Goal: Task Accomplishment & Management: Manage account settings

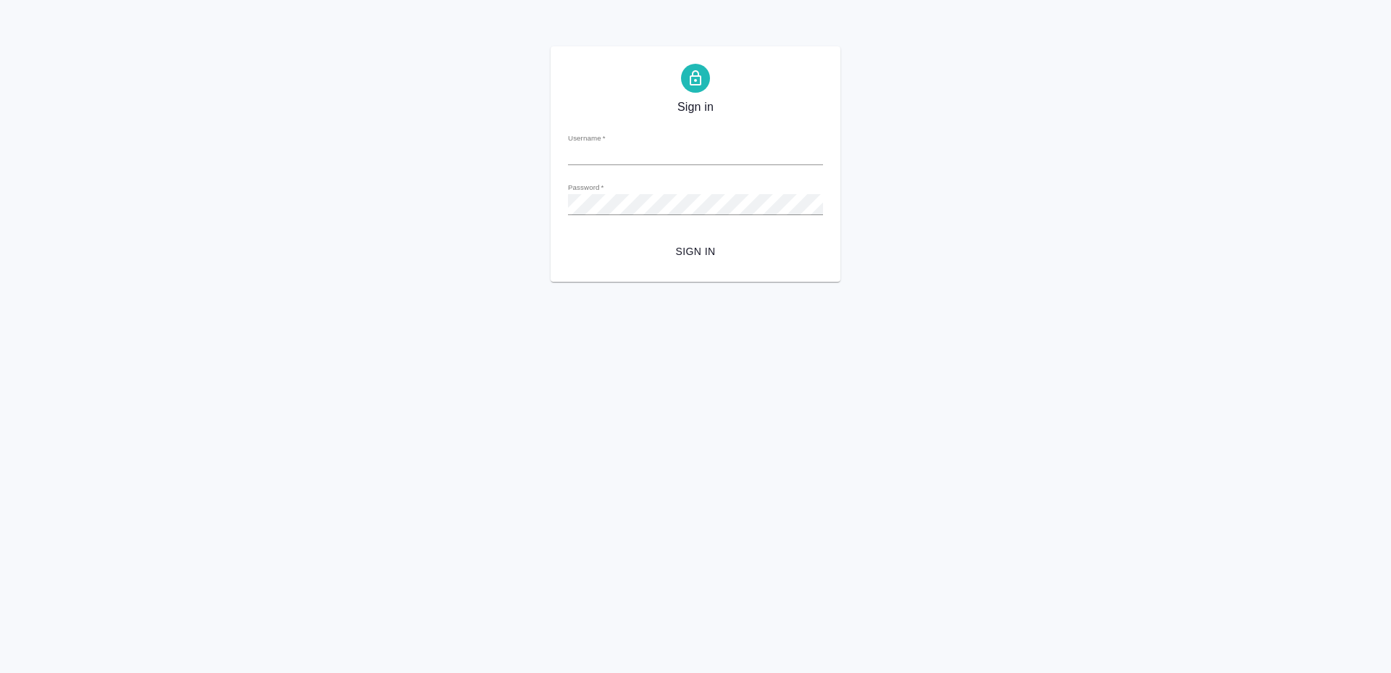
type input "[PERSON_NAME][EMAIL_ADDRESS][DOMAIN_NAME]"
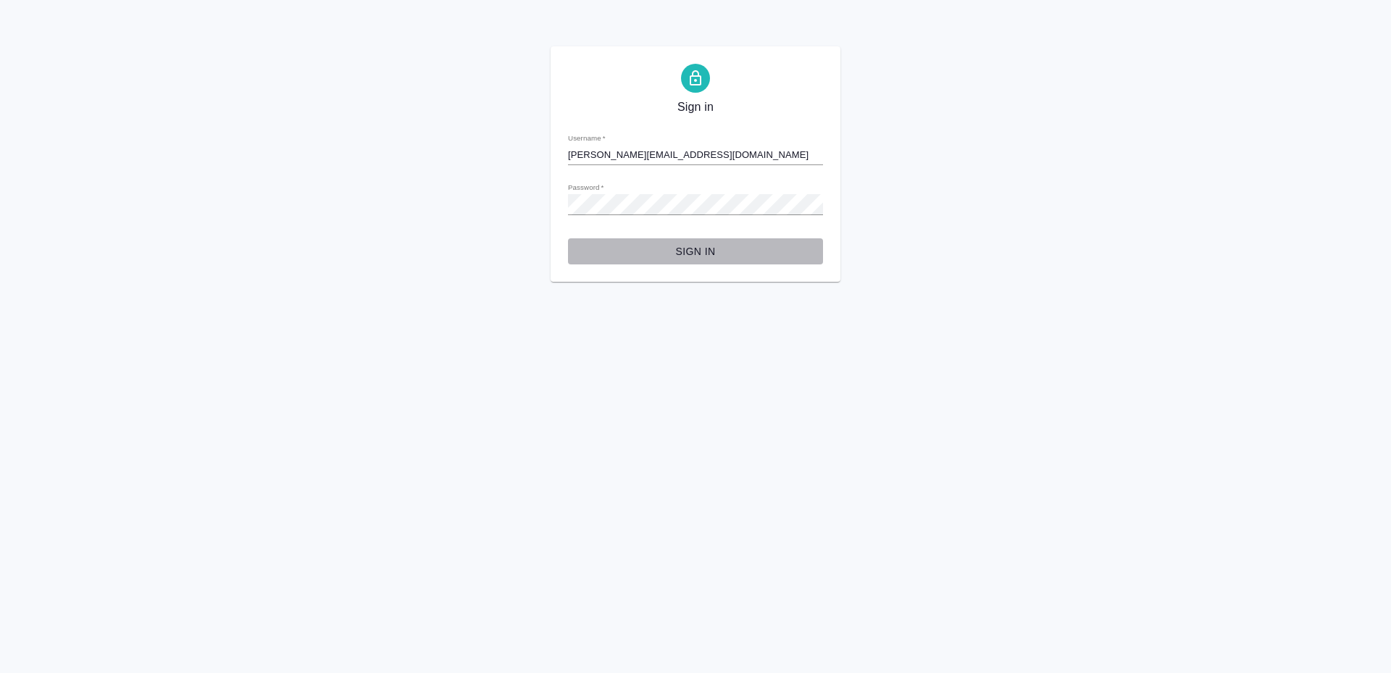
click at [671, 249] on span "Sign in" at bounding box center [696, 252] width 232 height 18
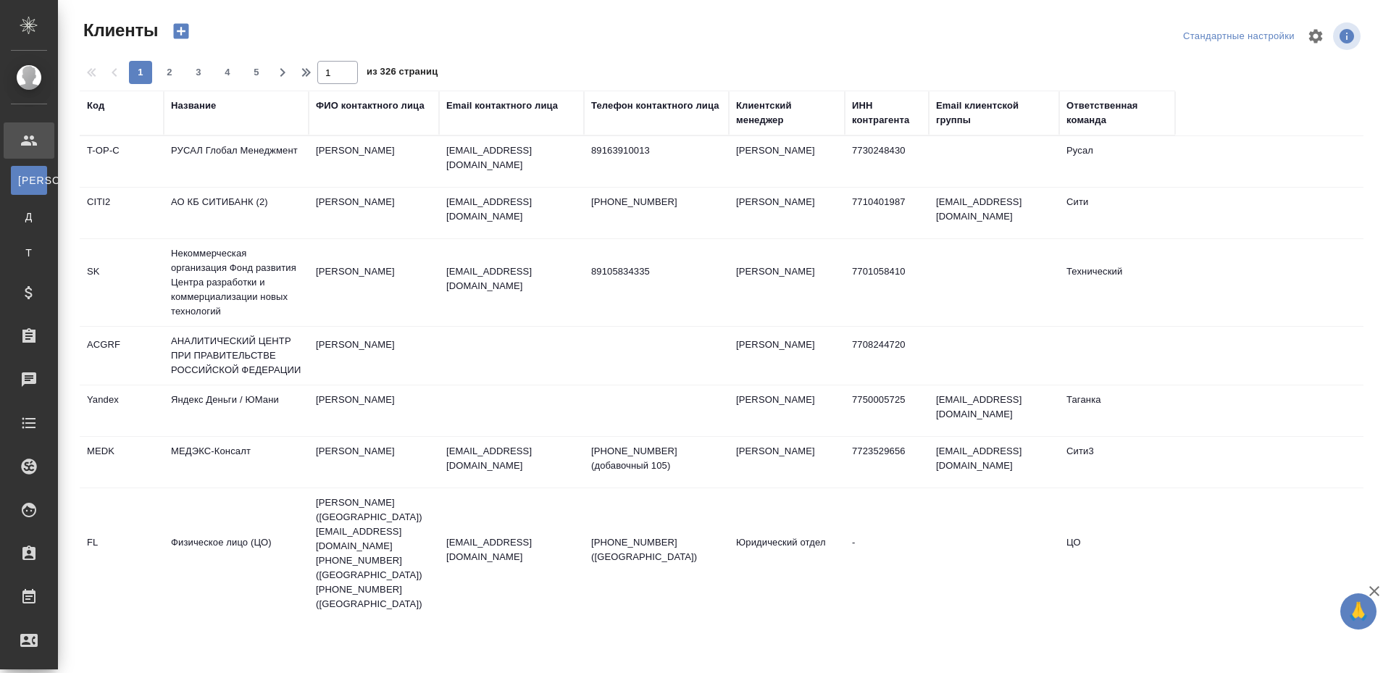
select select "RU"
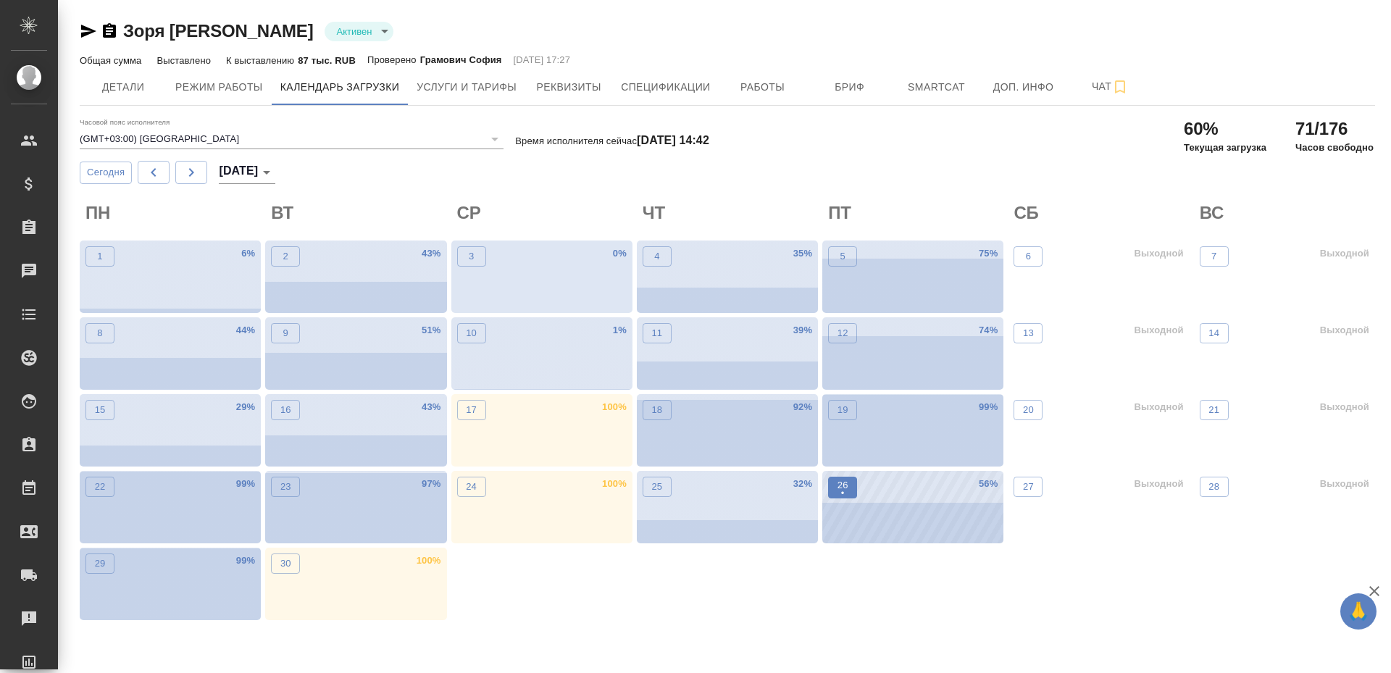
click at [846, 490] on p "•" at bounding box center [842, 493] width 11 height 14
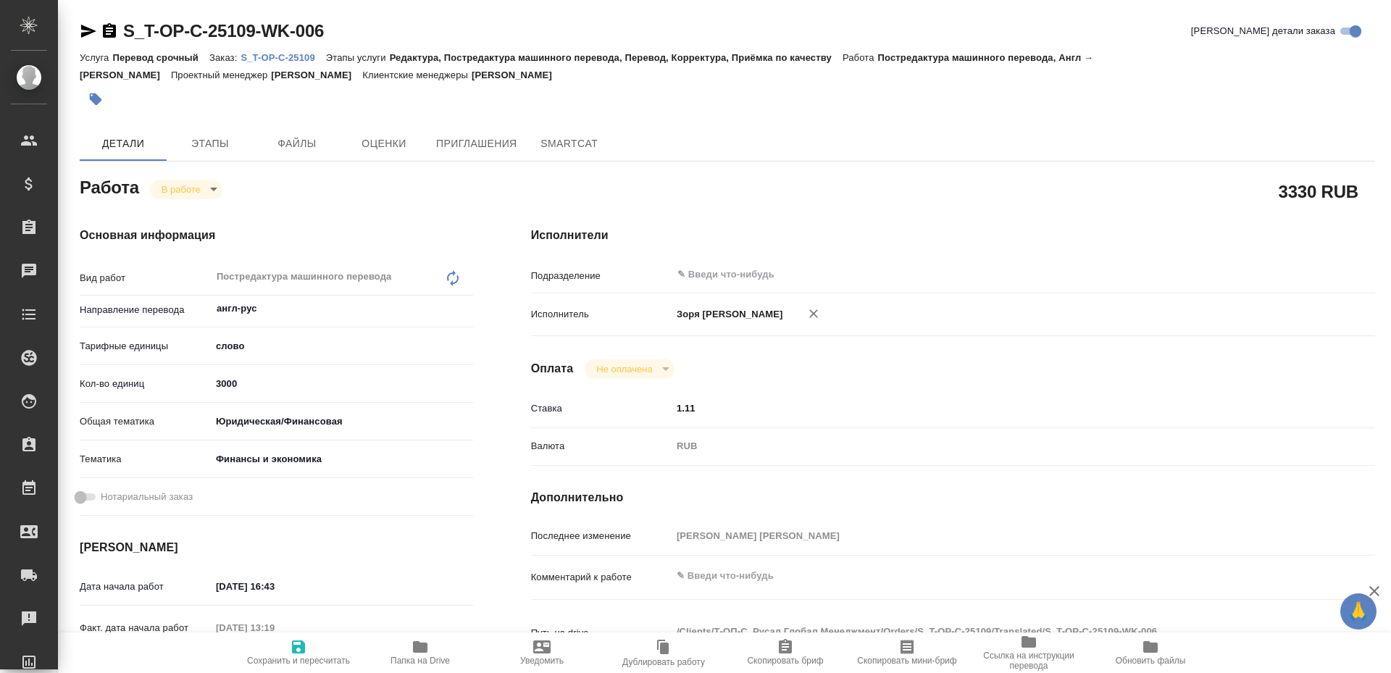
type textarea "x"
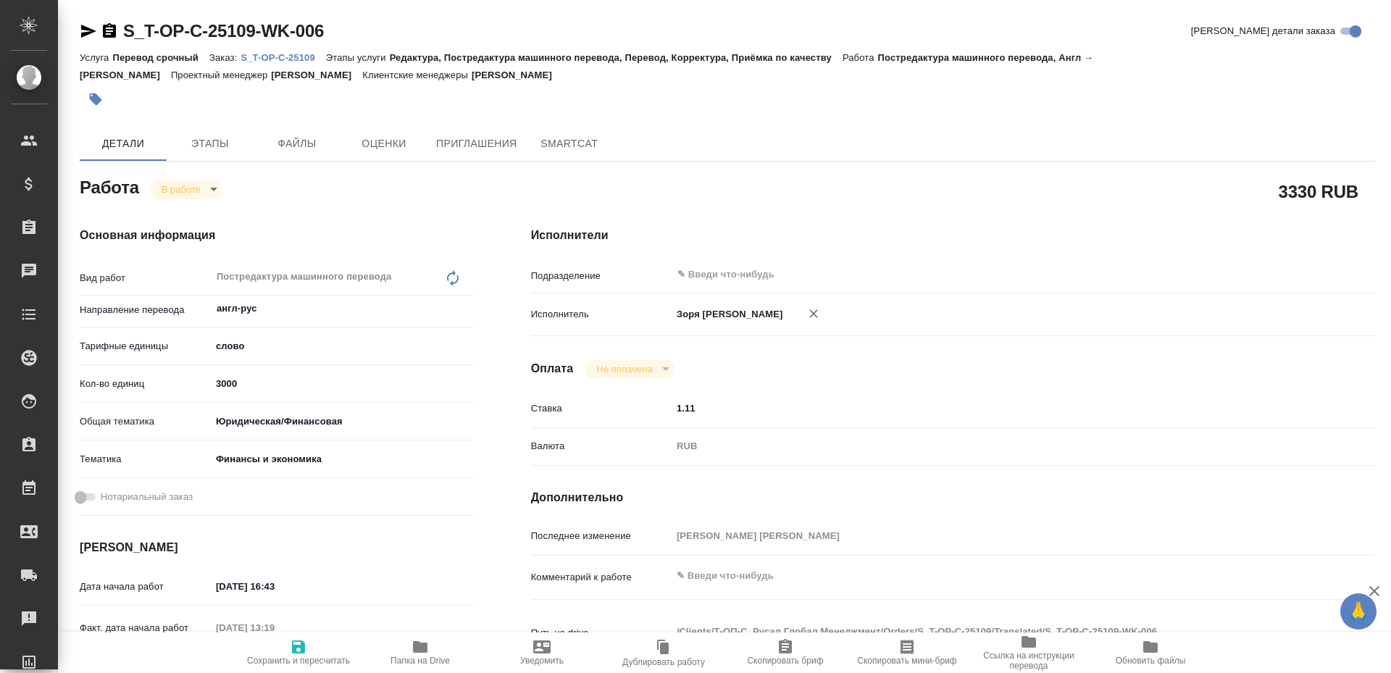
type textarea "x"
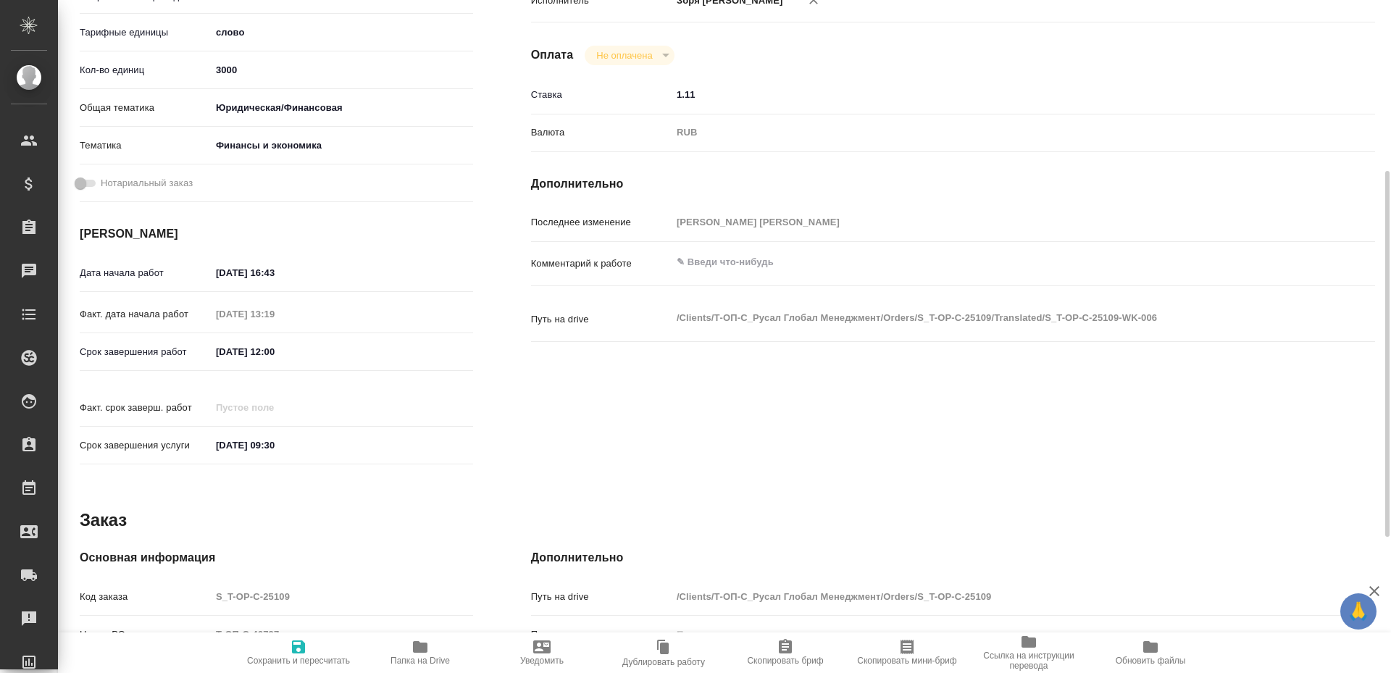
type textarea "x"
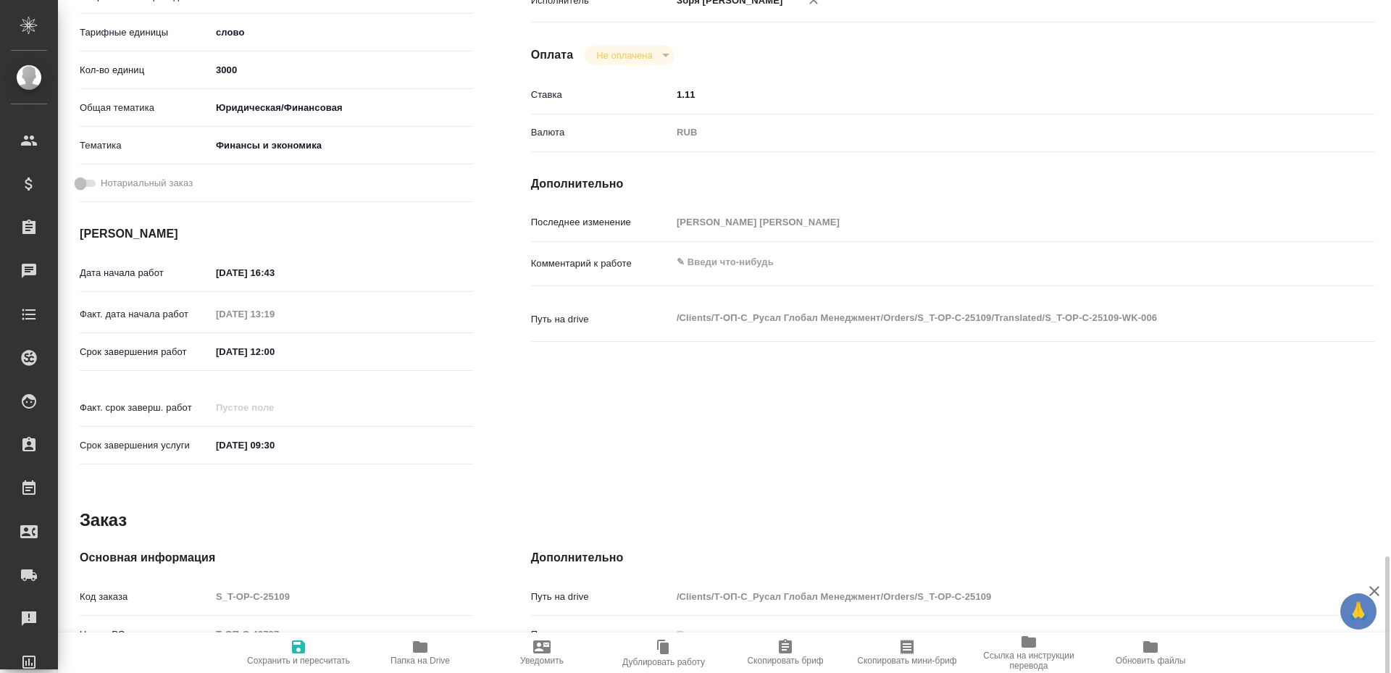
scroll to position [563, 0]
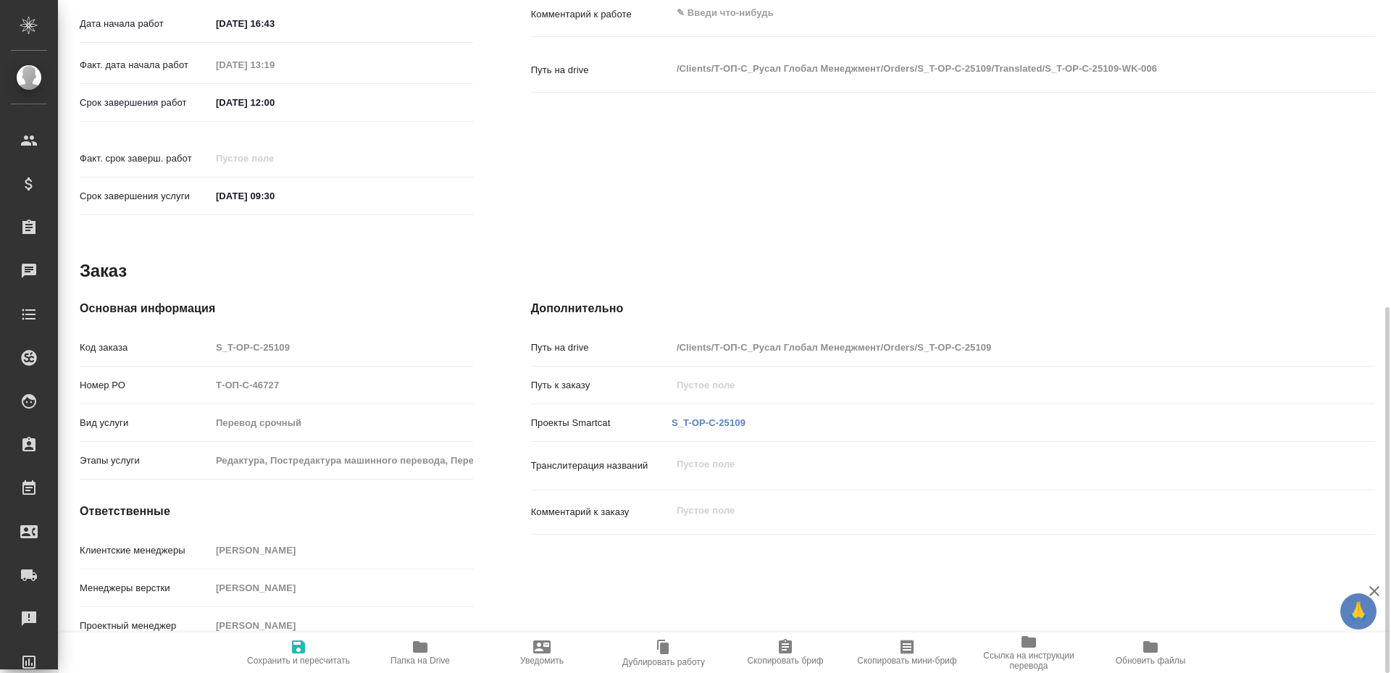
type textarea "x"
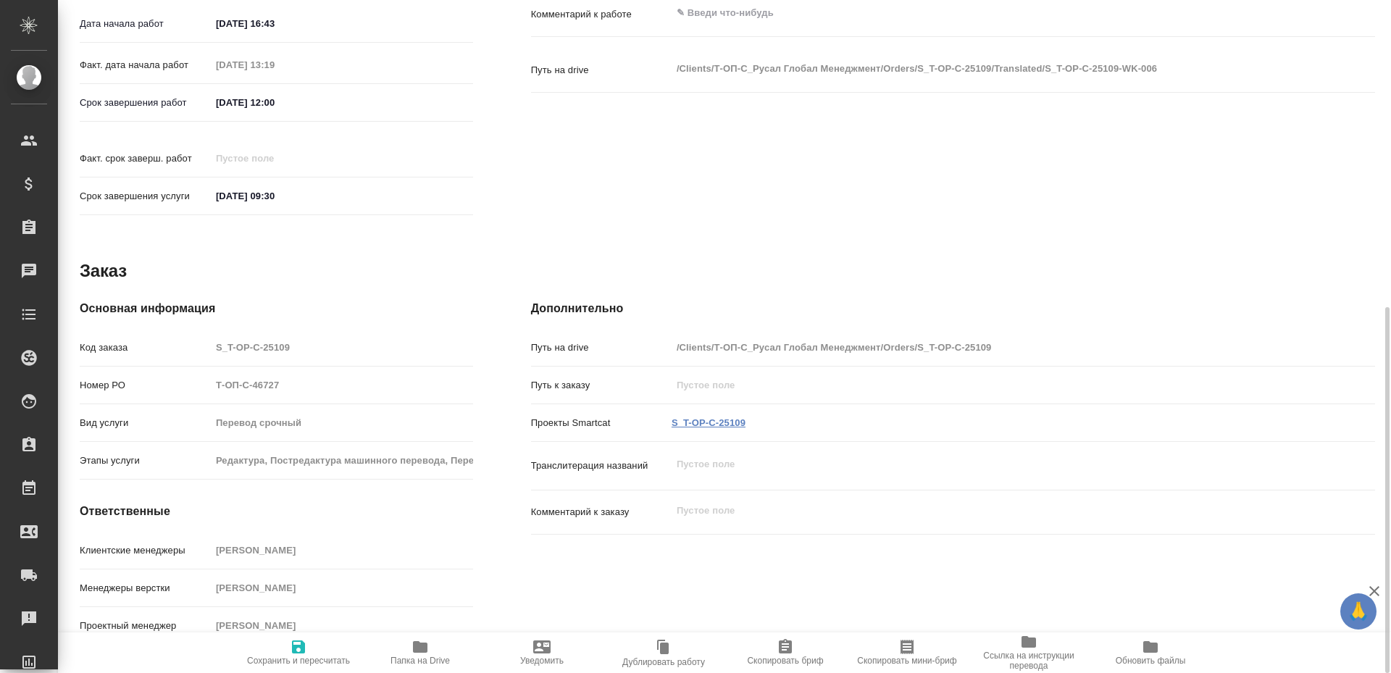
click at [702, 417] on link "S_T-OP-C-25109" at bounding box center [709, 422] width 74 height 11
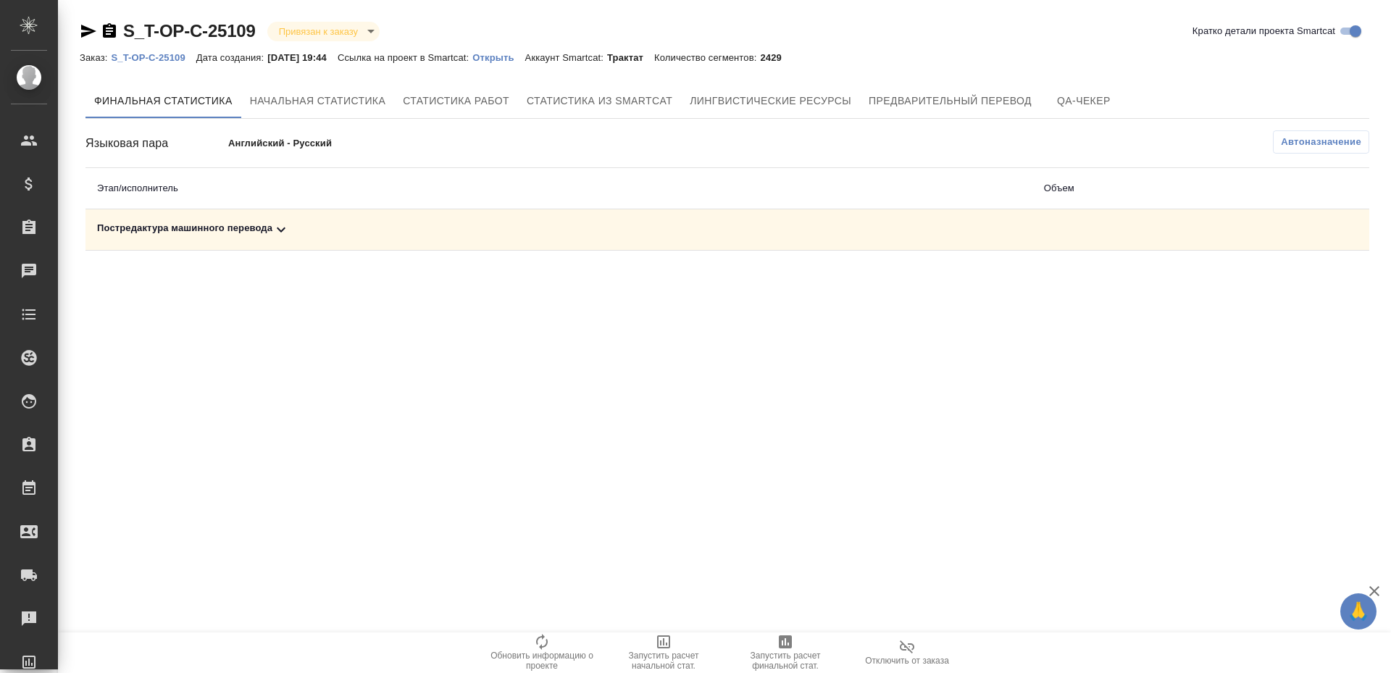
click at [786, 648] on icon "button" at bounding box center [785, 641] width 13 height 13
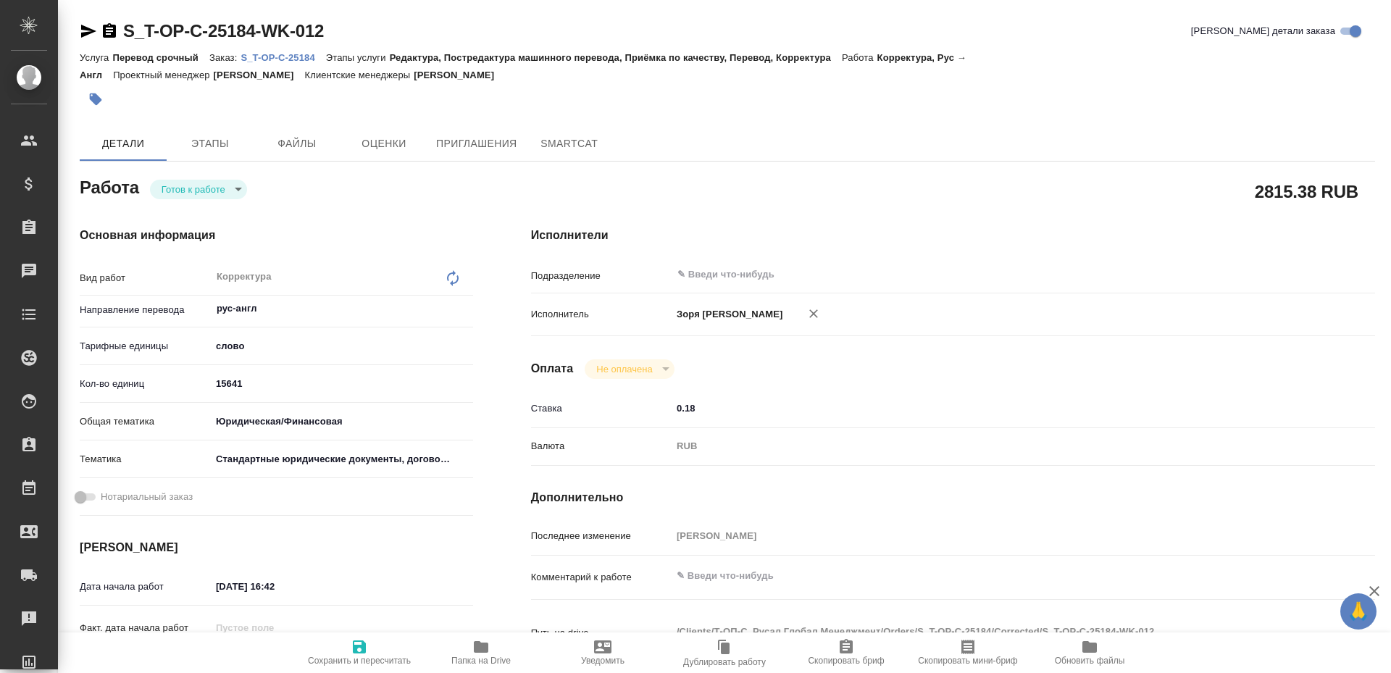
type textarea "x"
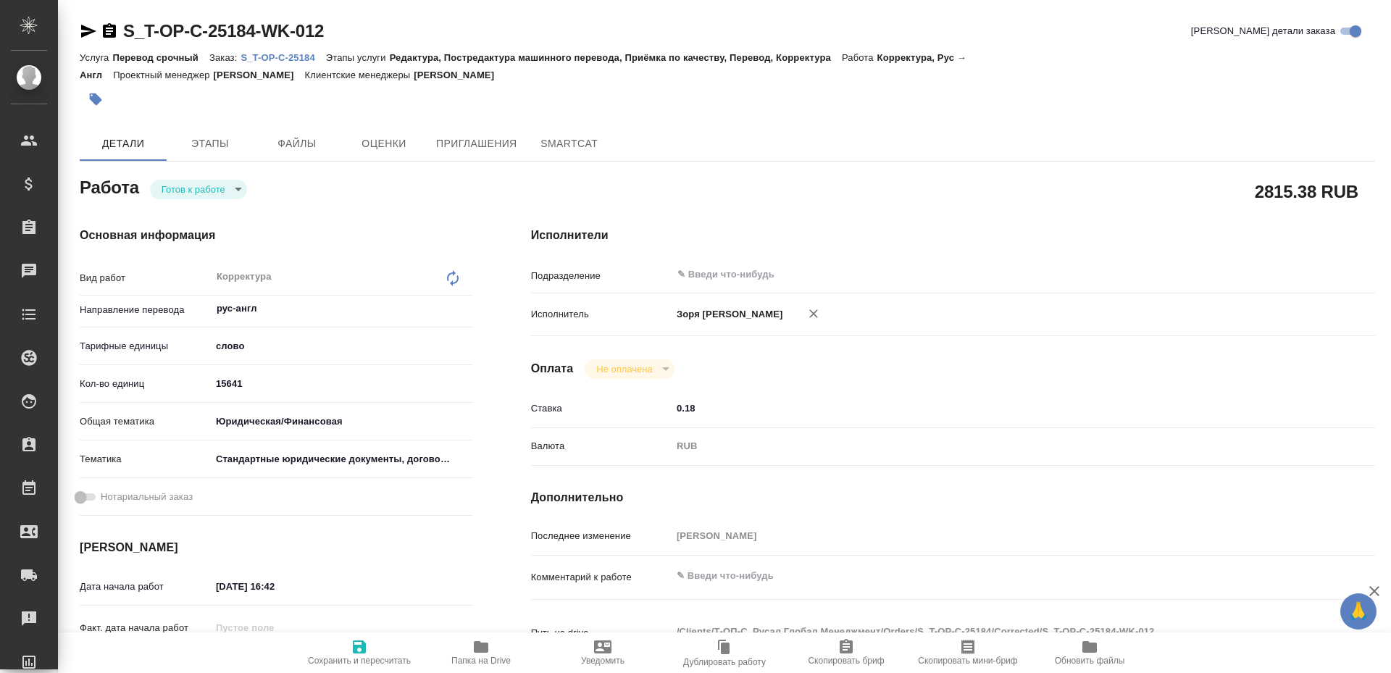
type textarea "x"
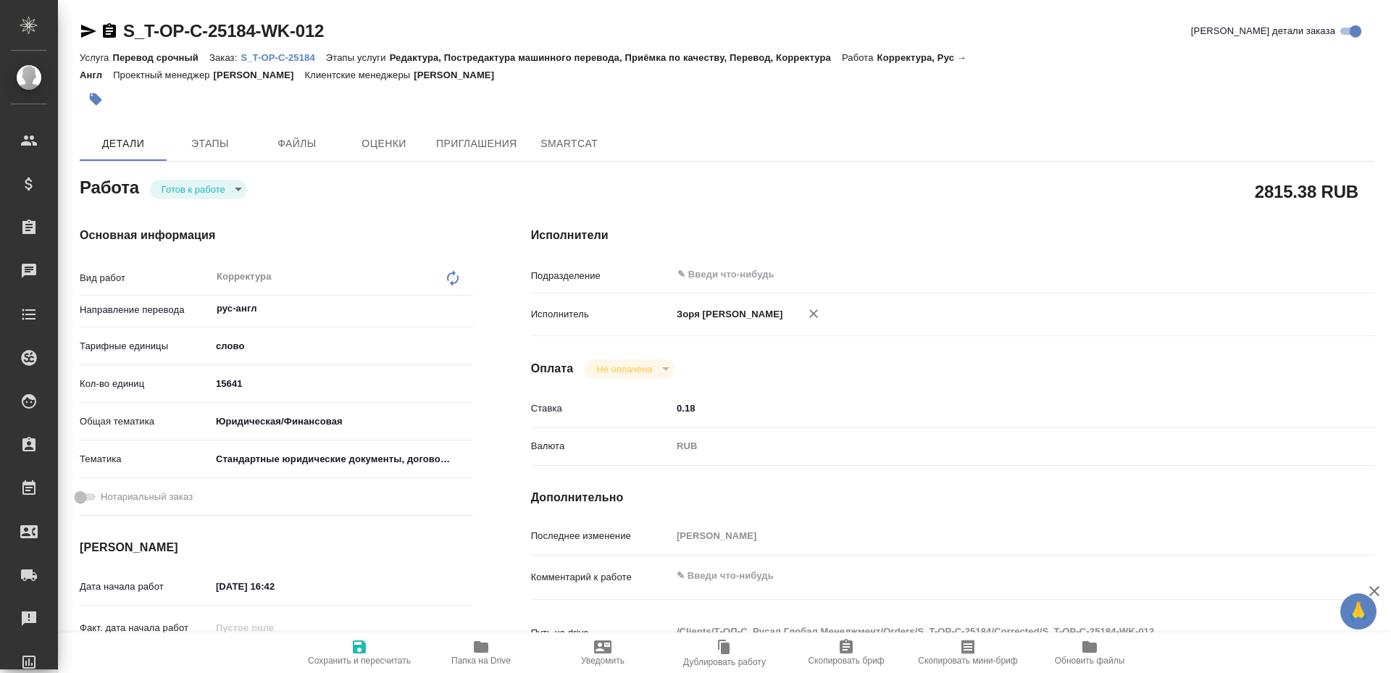
click at [198, 191] on body "🙏 .cls-1 fill:#fff; AWATERA Zoria Tatiana Клиенты Спецификации Заказы Чаты Todo…" at bounding box center [695, 336] width 1391 height 673
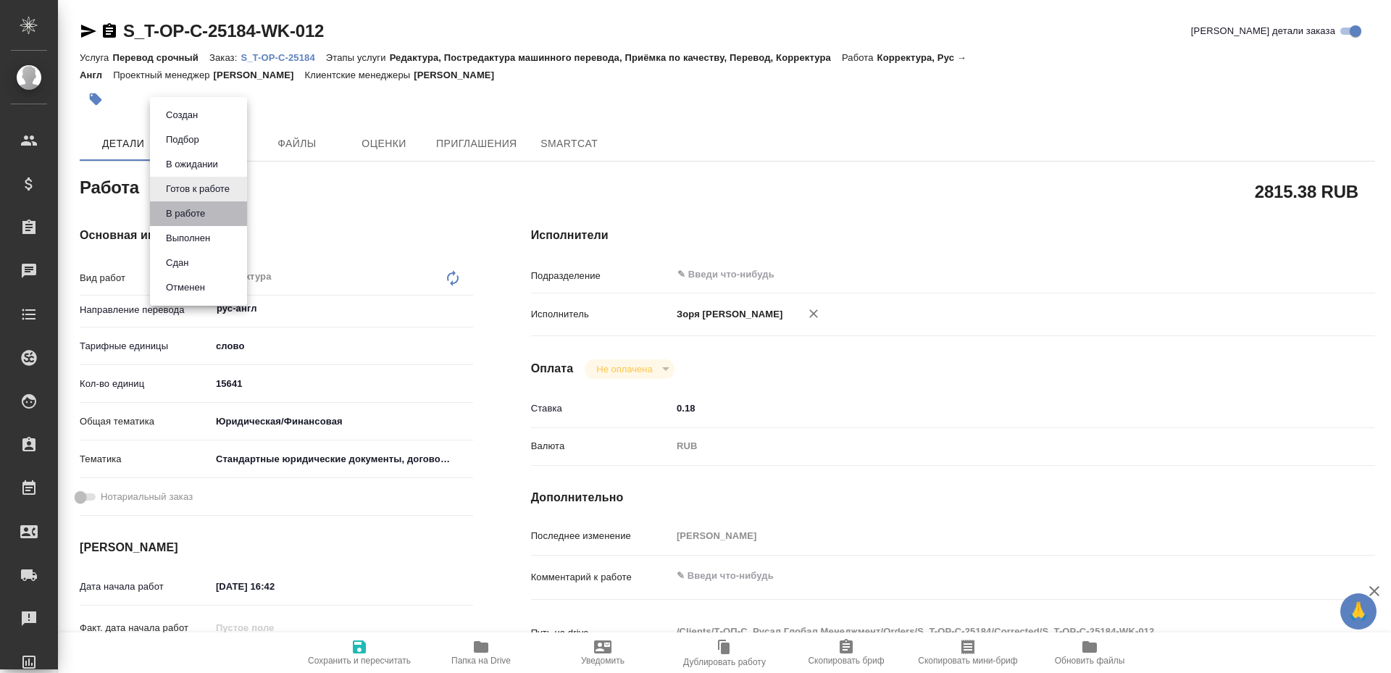
click at [198, 204] on li "В работе" at bounding box center [198, 213] width 97 height 25
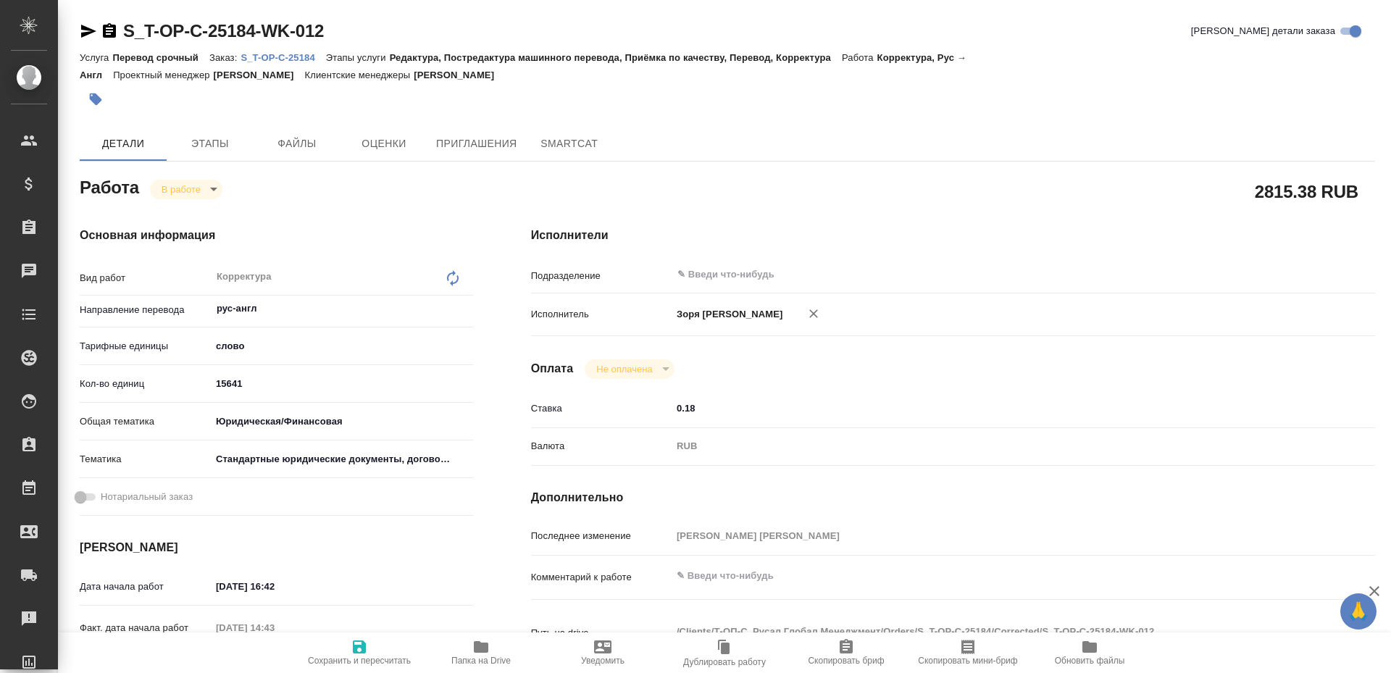
type textarea "x"
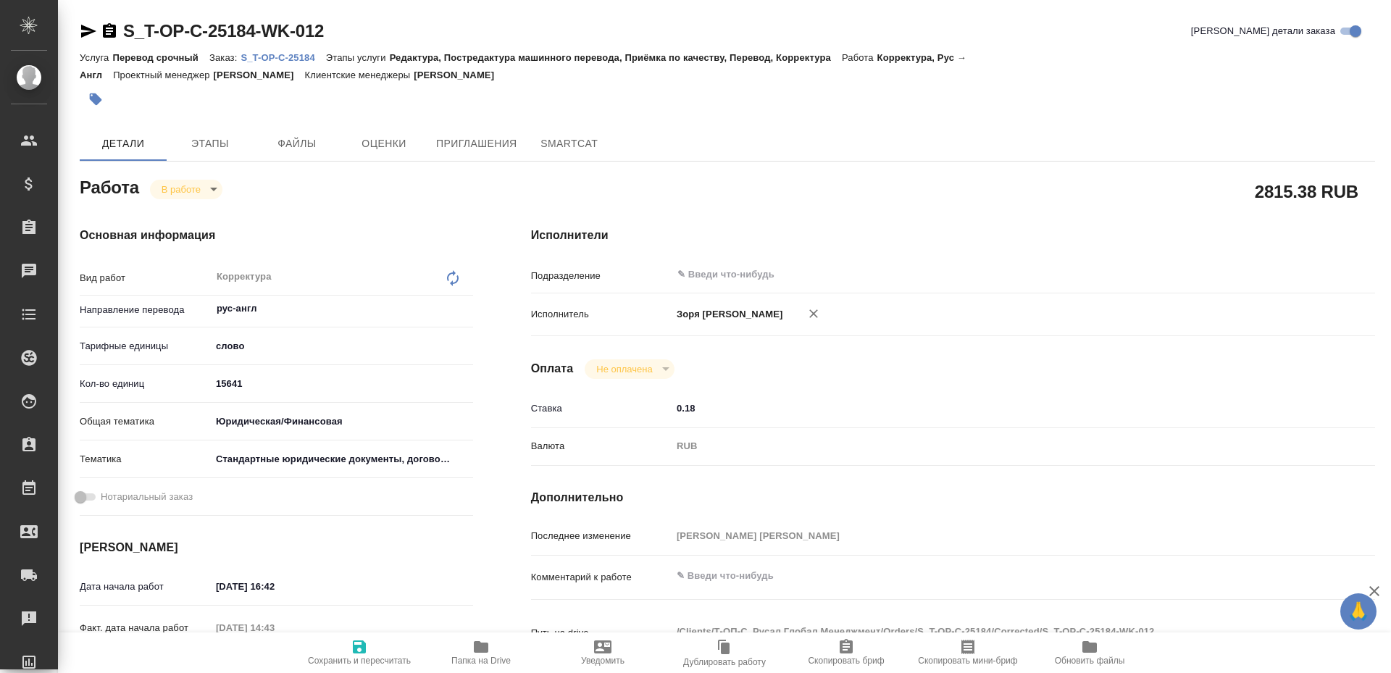
type textarea "x"
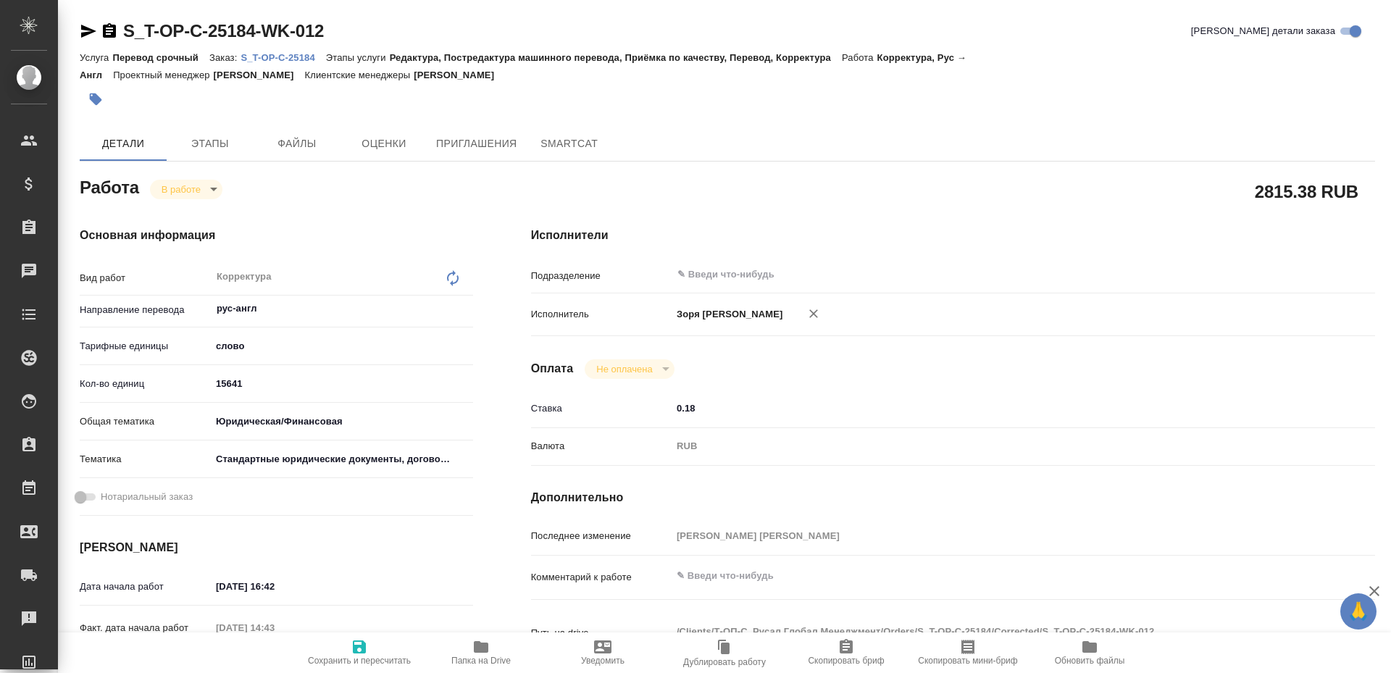
type textarea "x"
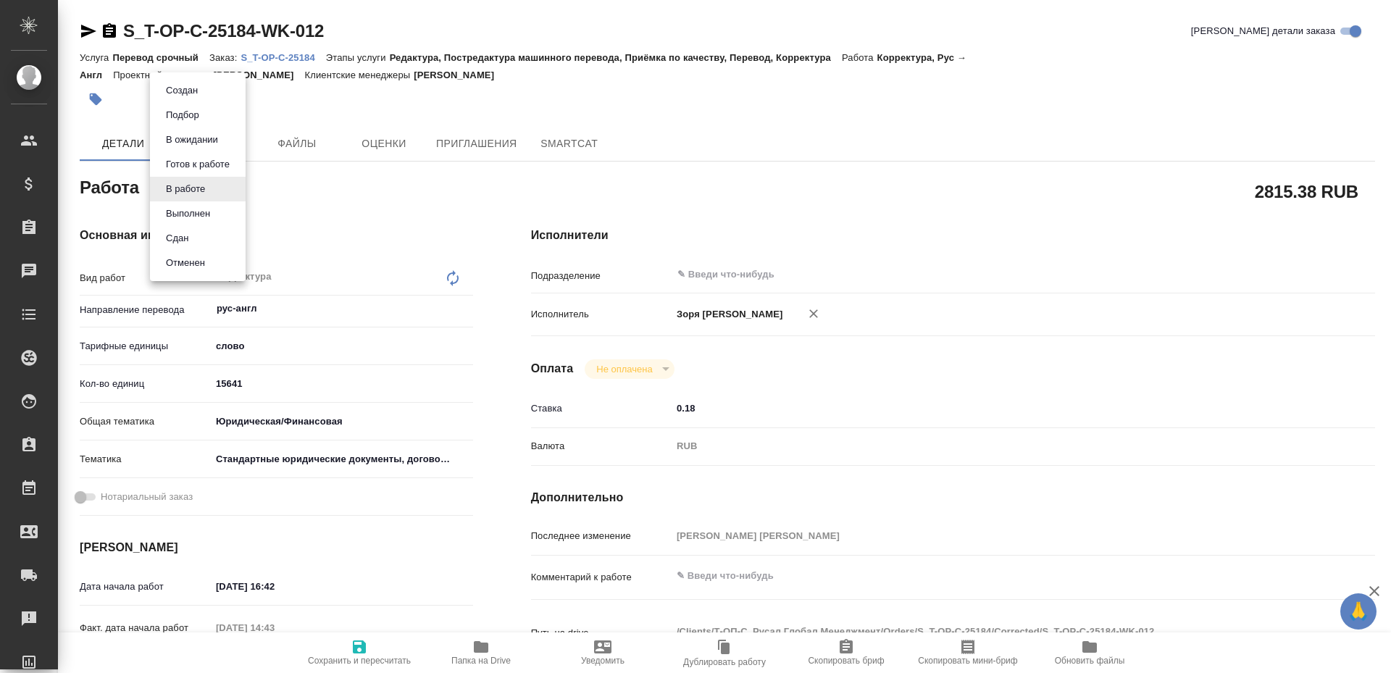
click at [196, 196] on body "🙏 .cls-1 fill:#fff; AWATERA Zoria Tatiana Клиенты Спецификации Заказы Чаты Todo…" at bounding box center [695, 336] width 1391 height 673
click at [198, 207] on button "Выполнен" at bounding box center [188, 214] width 53 height 16
type textarea "x"
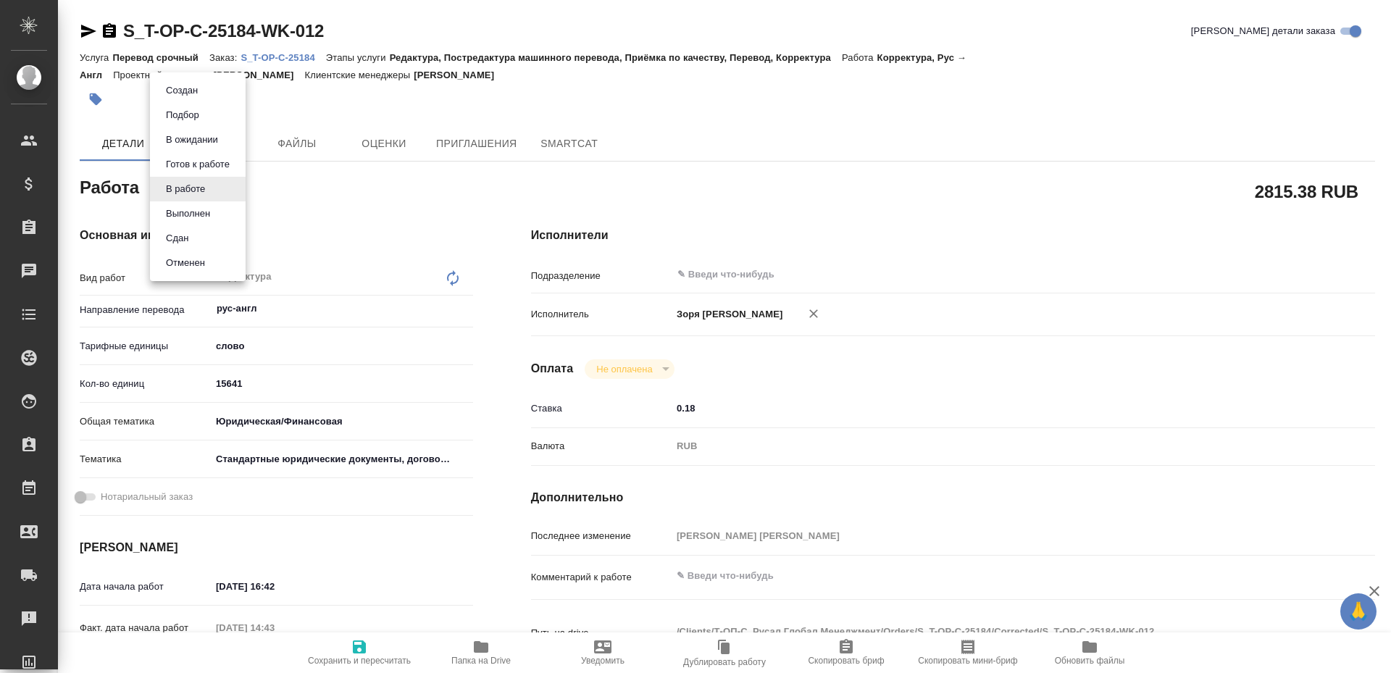
type textarea "x"
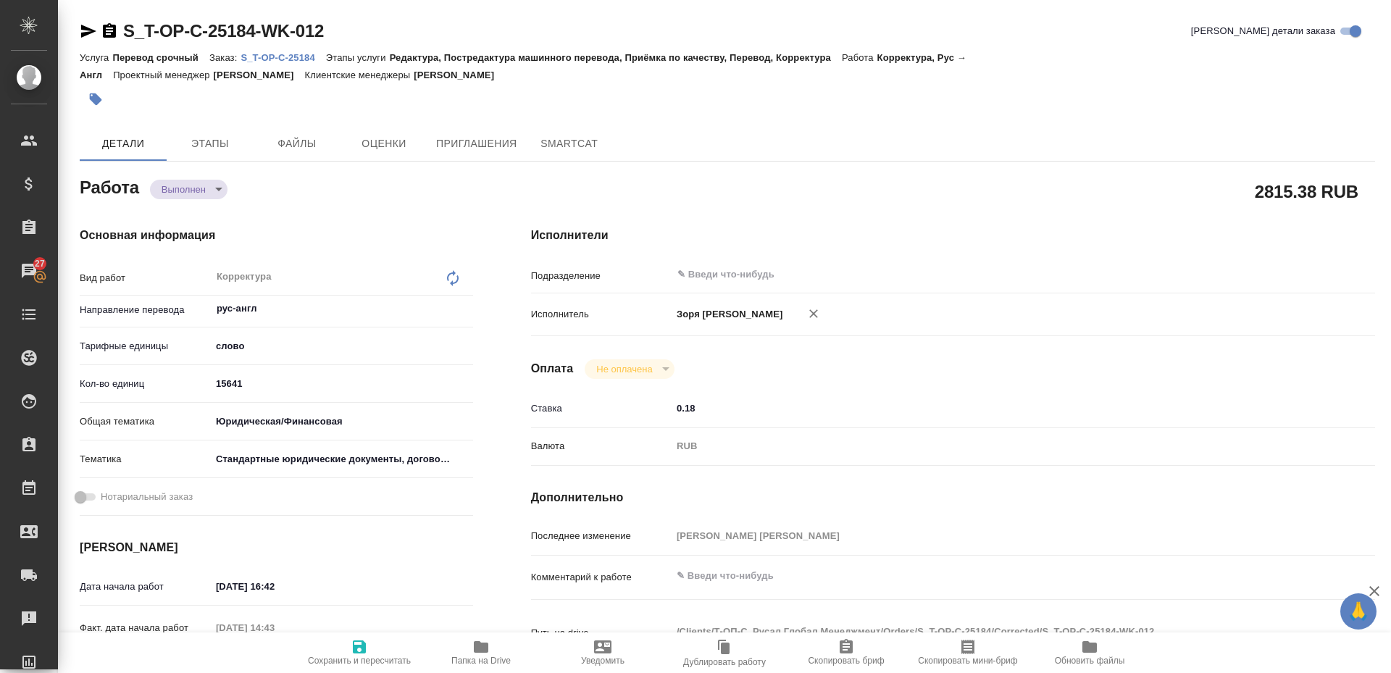
type textarea "x"
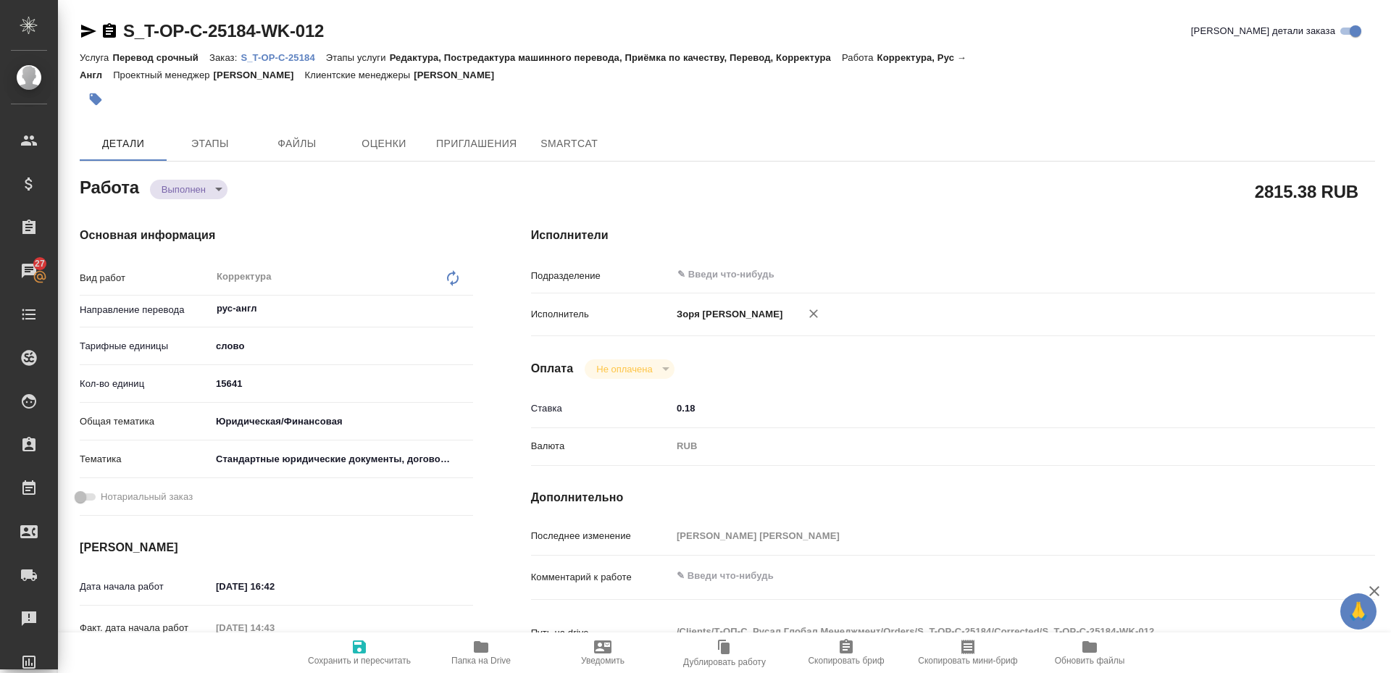
type textarea "x"
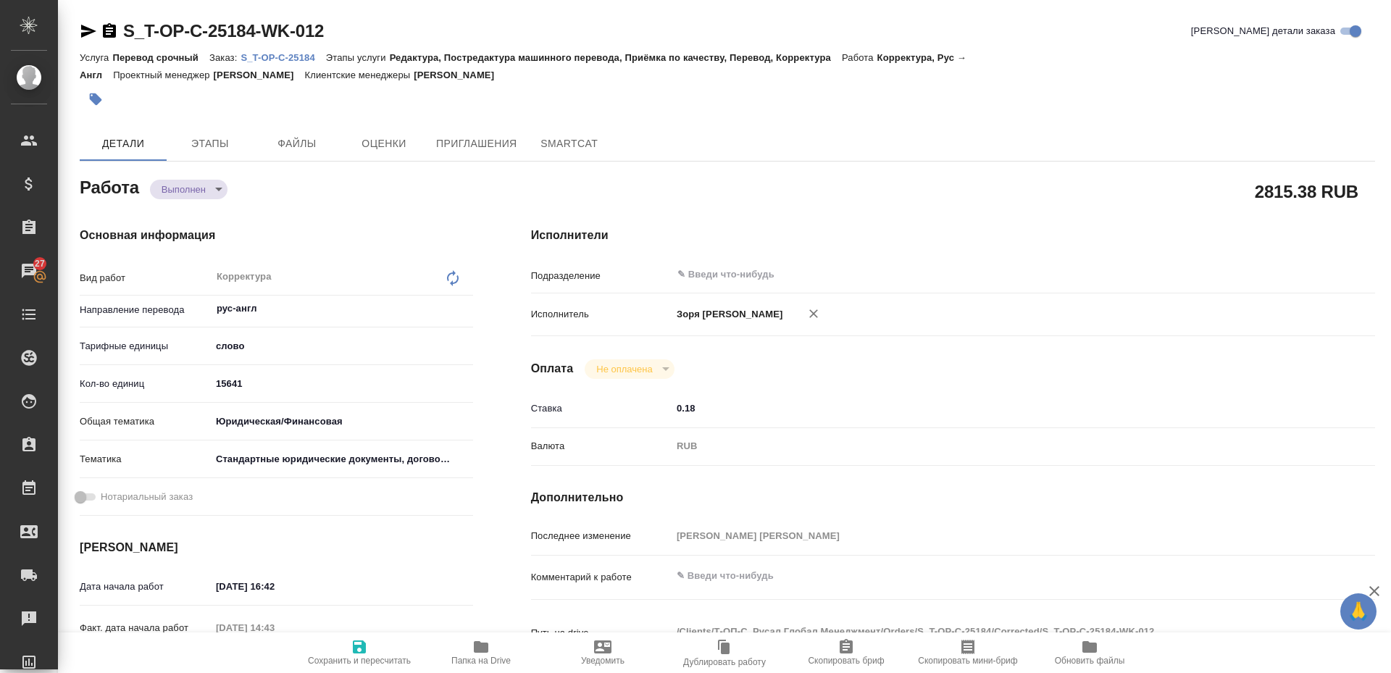
type textarea "x"
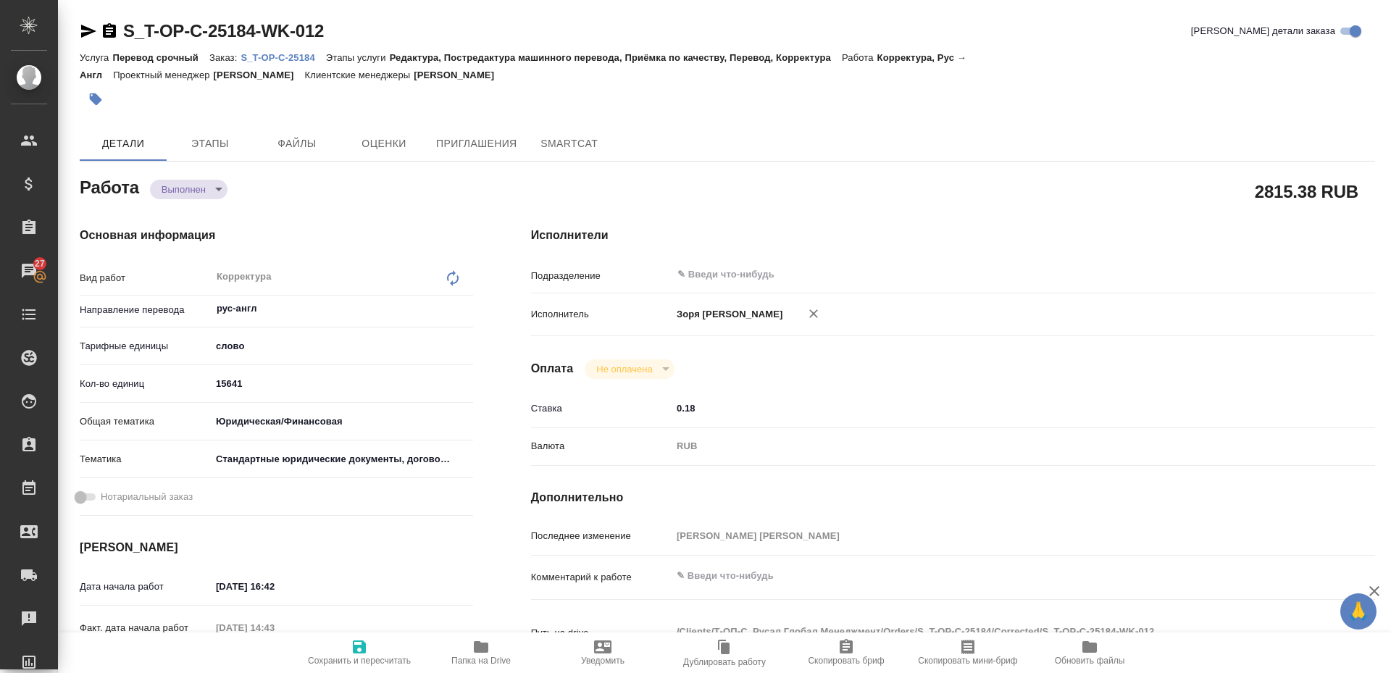
type textarea "x"
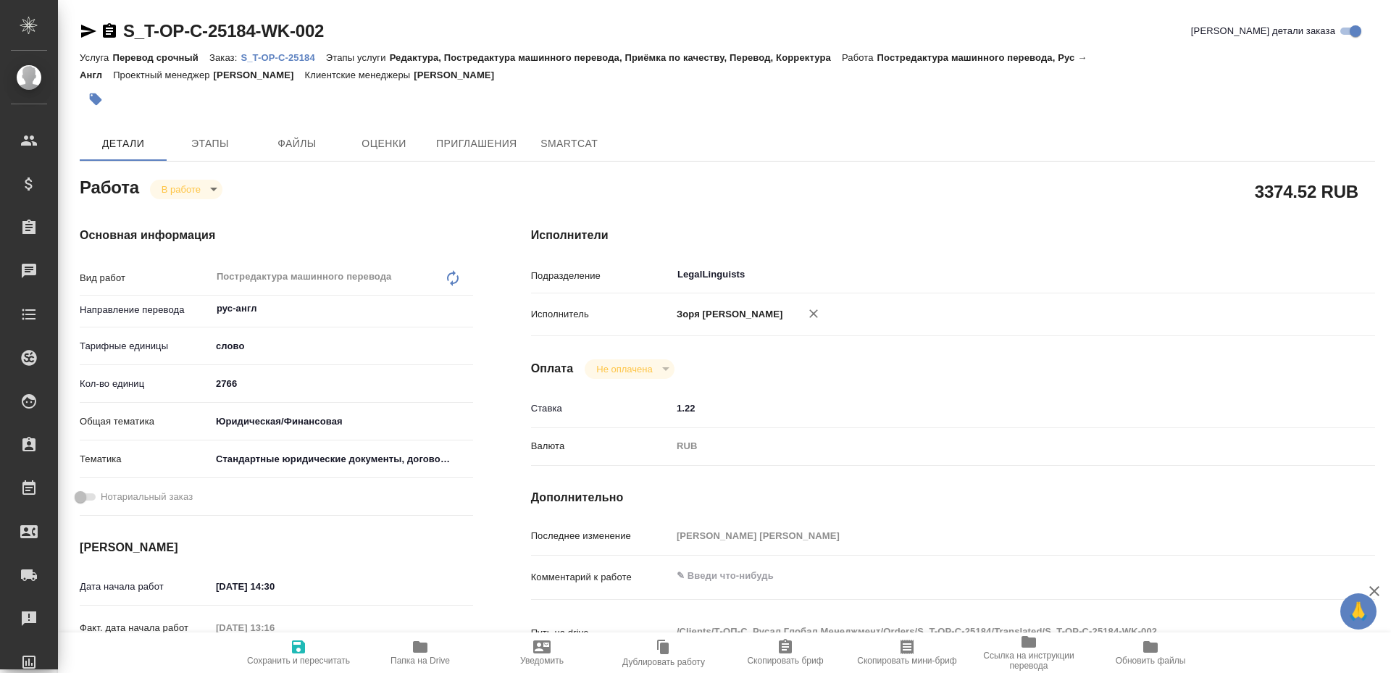
type textarea "x"
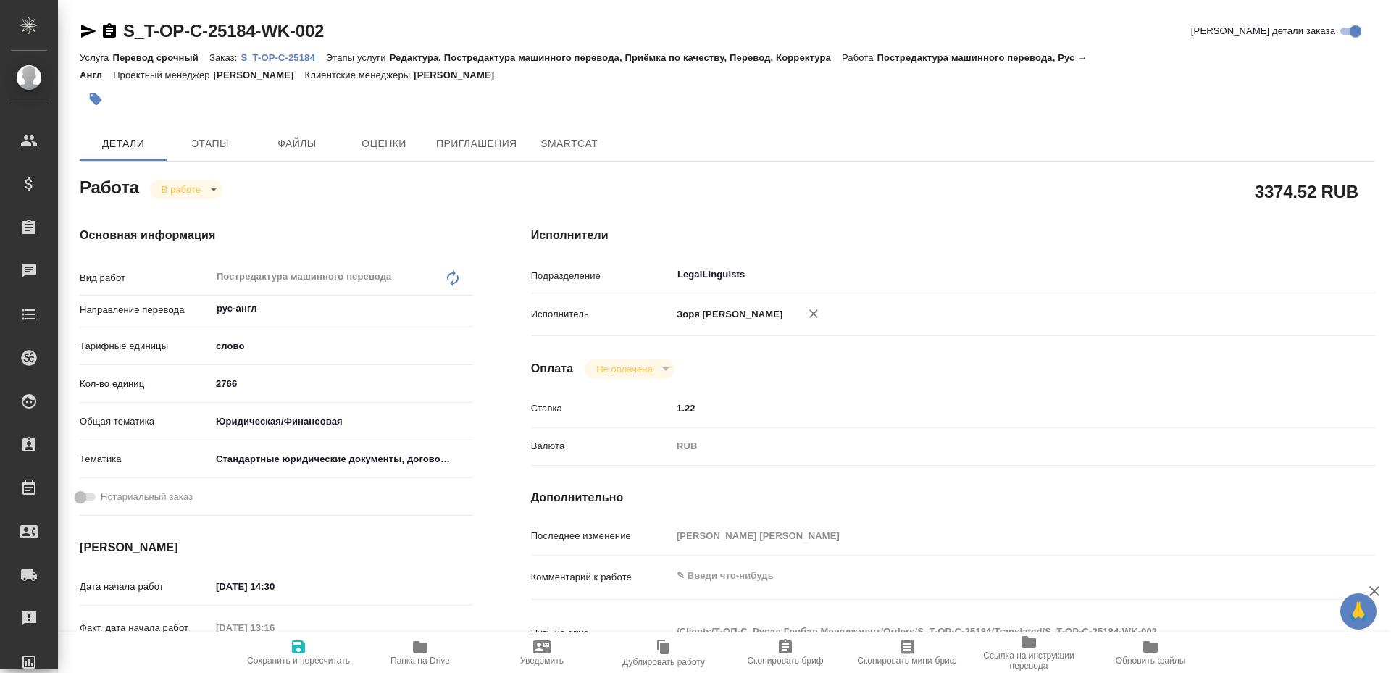
type textarea "x"
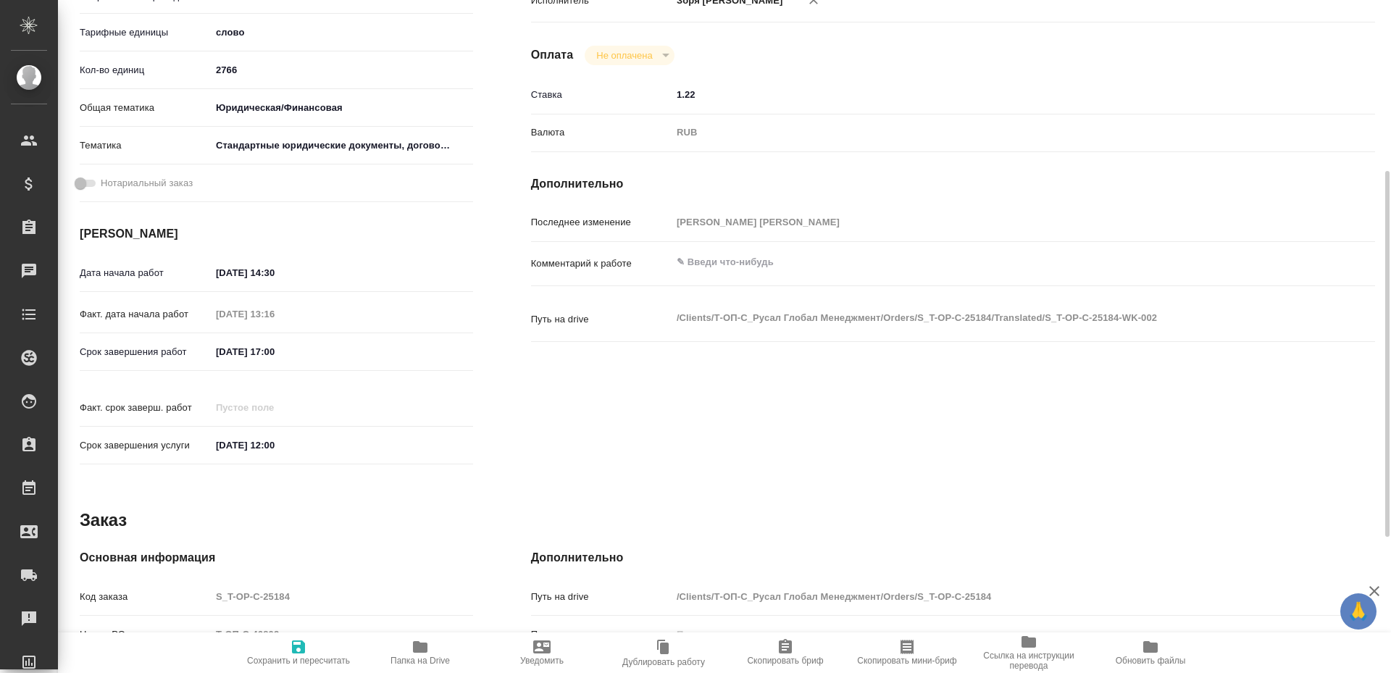
scroll to position [563, 0]
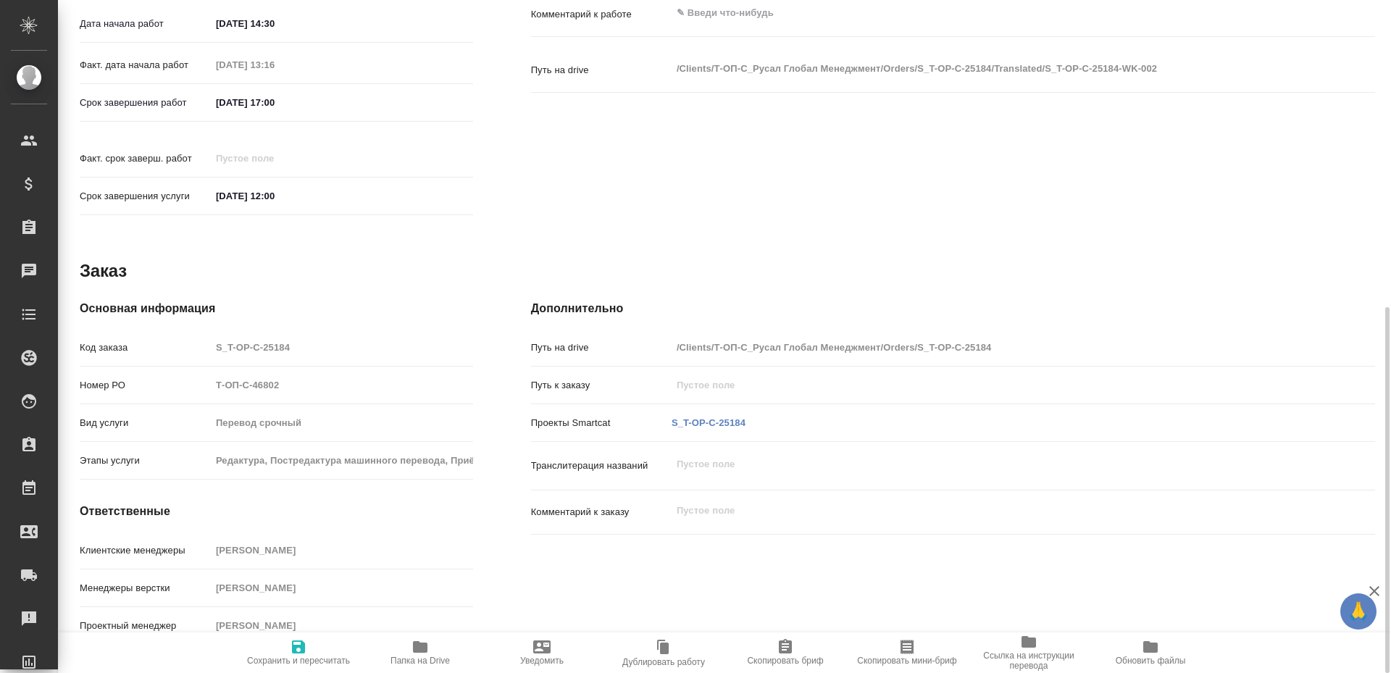
type textarea "x"
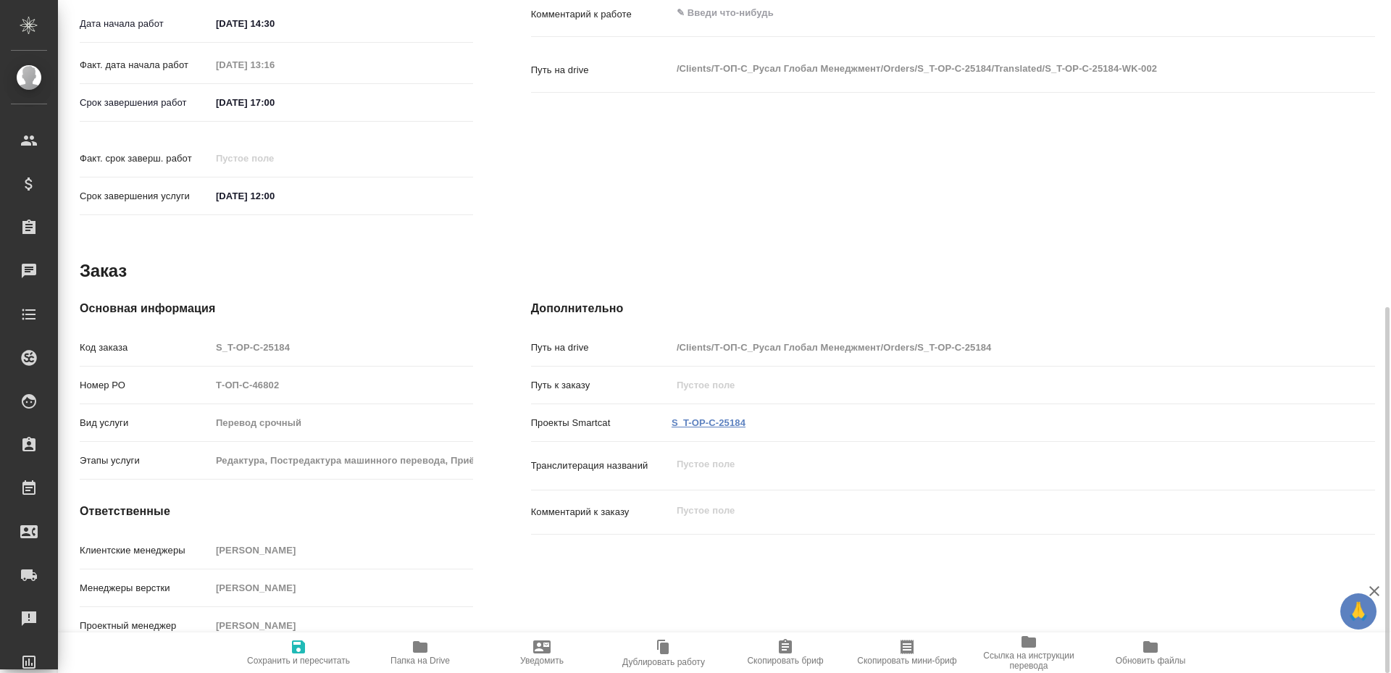
click at [719, 417] on link "S_T-OP-C-25184" at bounding box center [709, 422] width 74 height 11
type textarea "x"
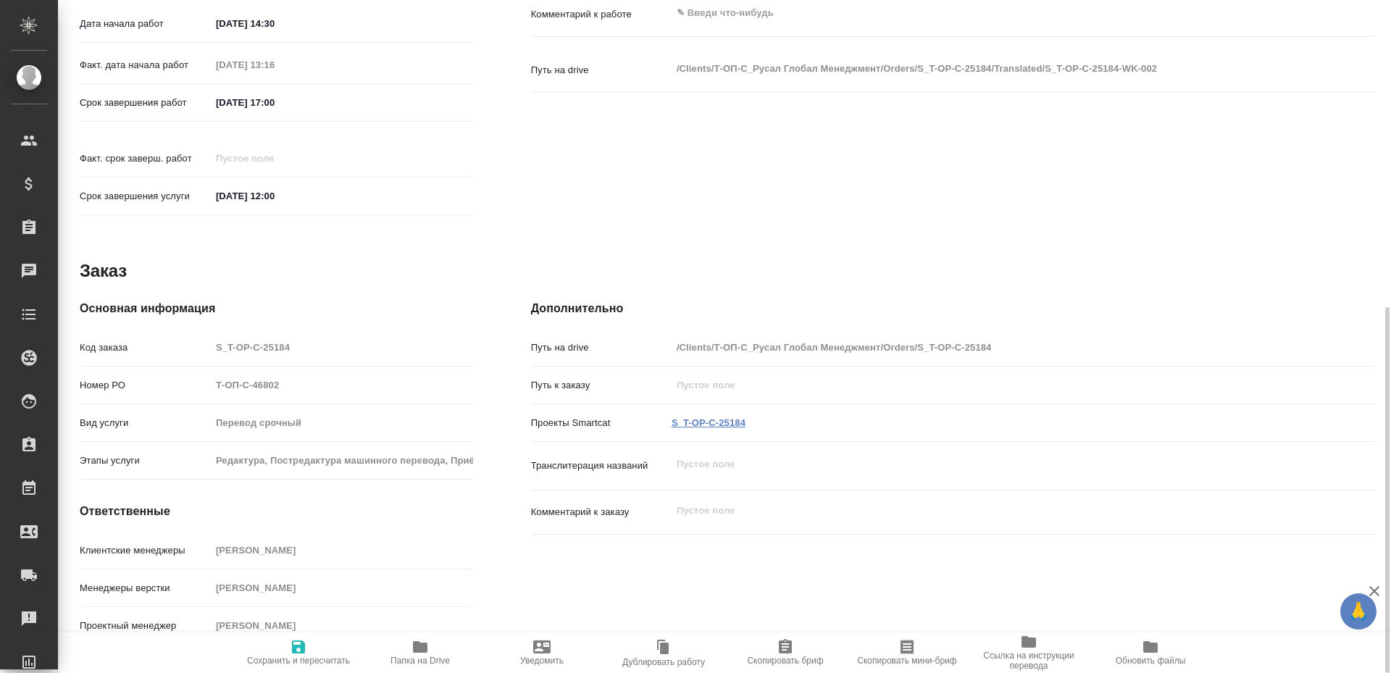
type textarea "x"
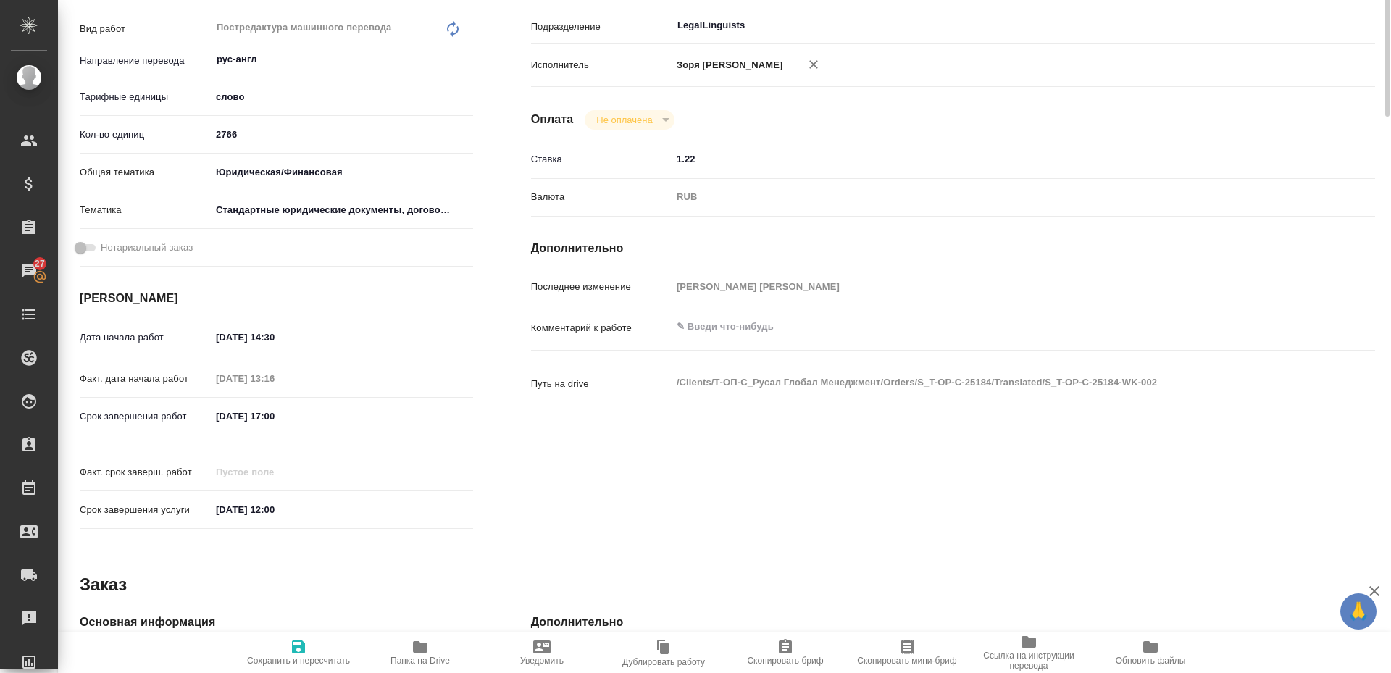
scroll to position [0, 0]
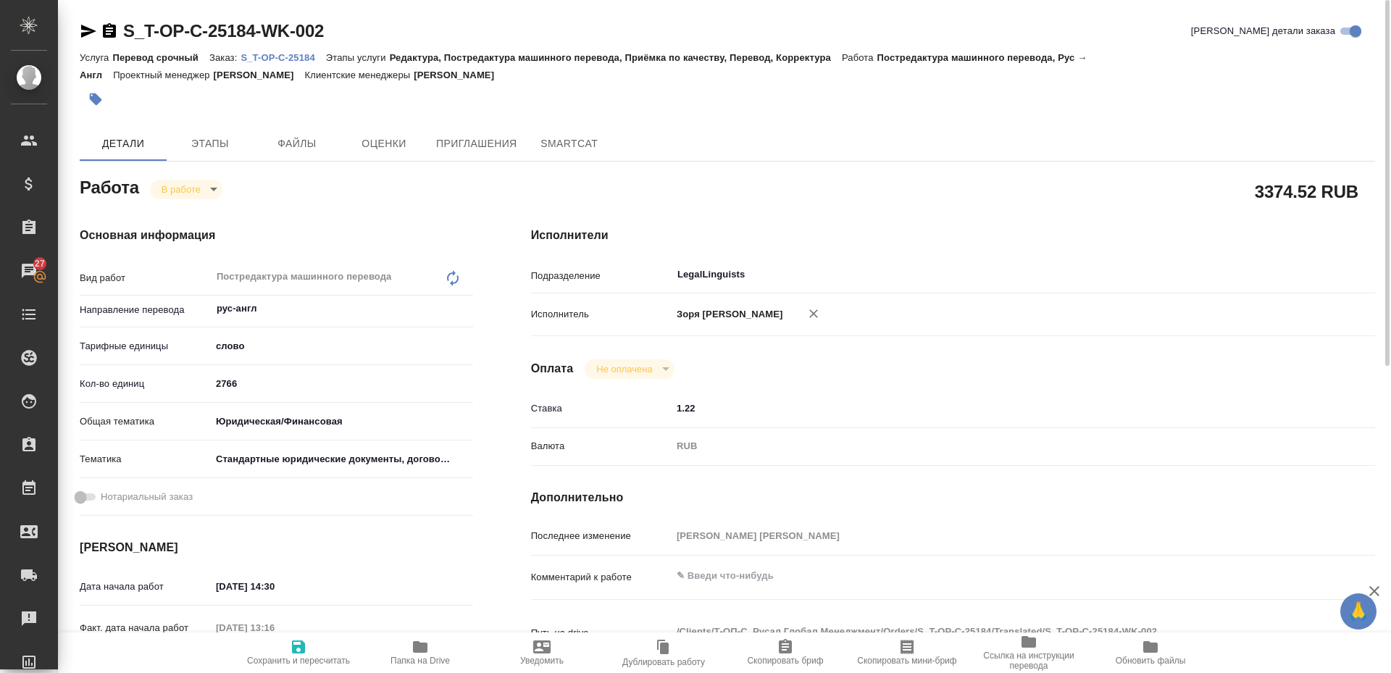
type textarea "x"
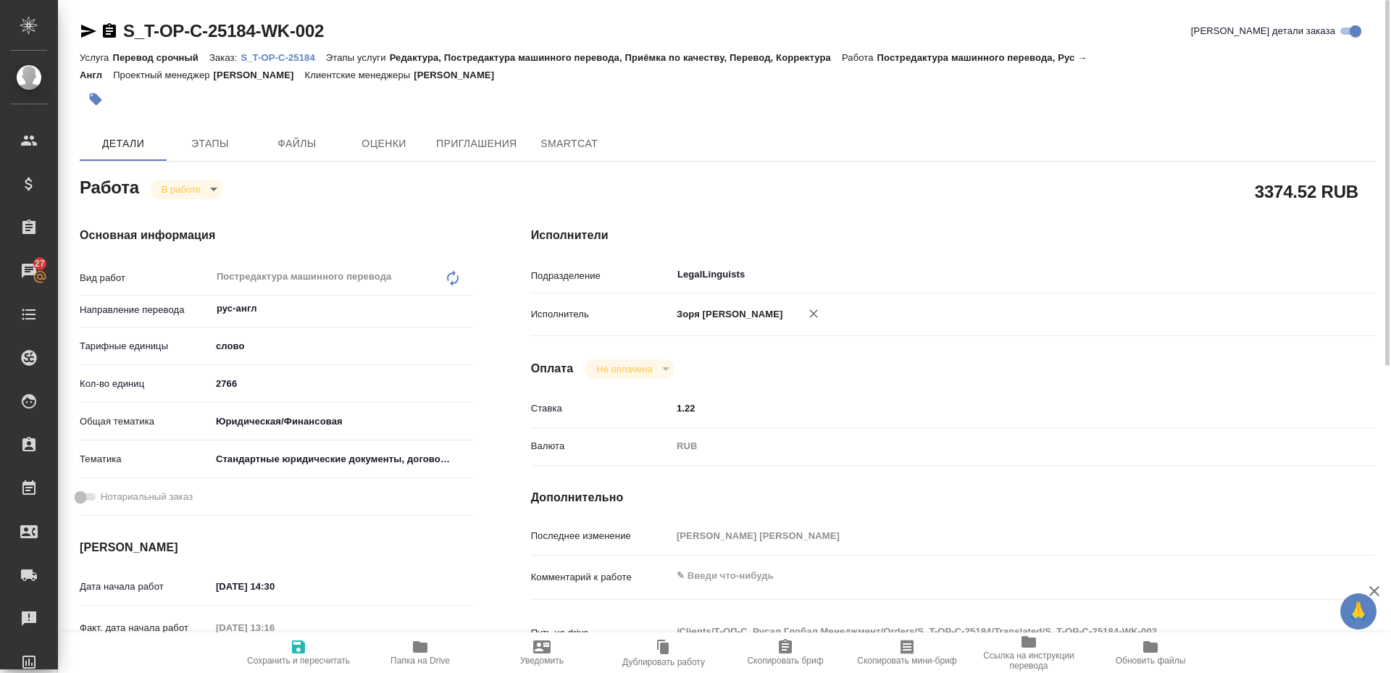
type textarea "x"
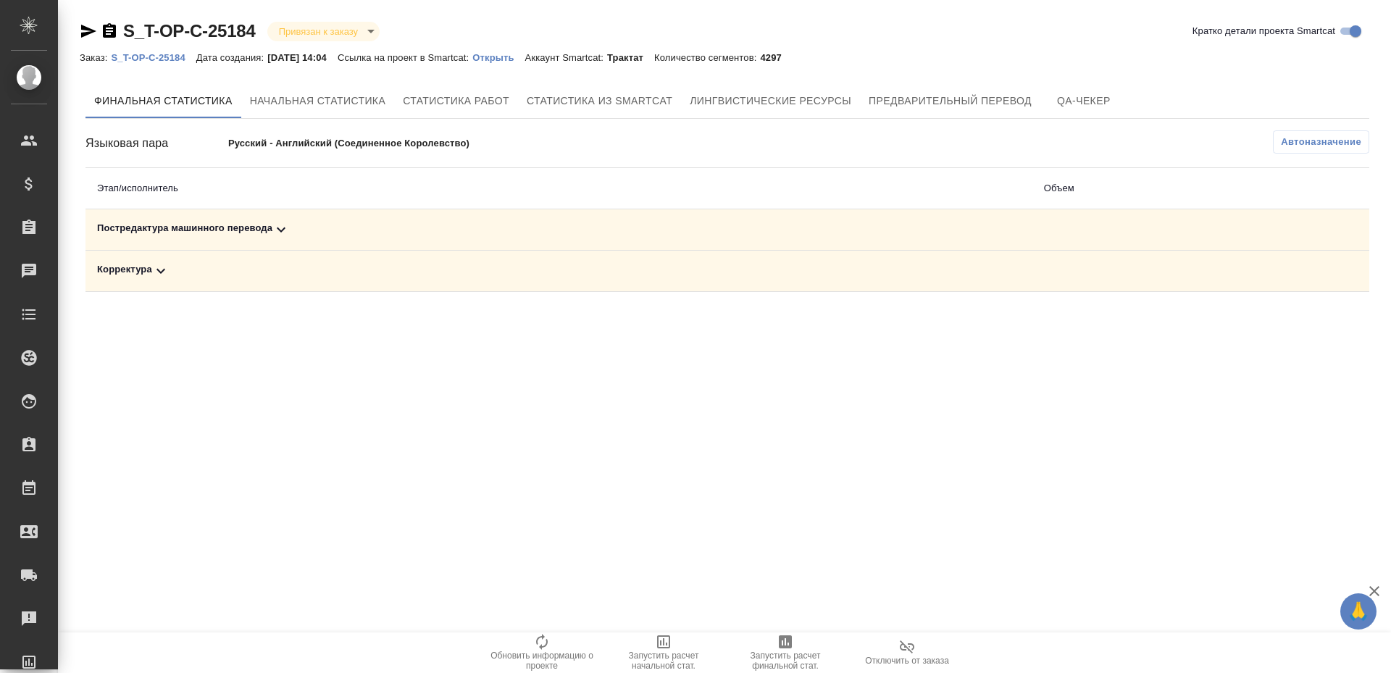
click at [267, 226] on div "Постредактура машинного перевода" at bounding box center [559, 229] width 924 height 17
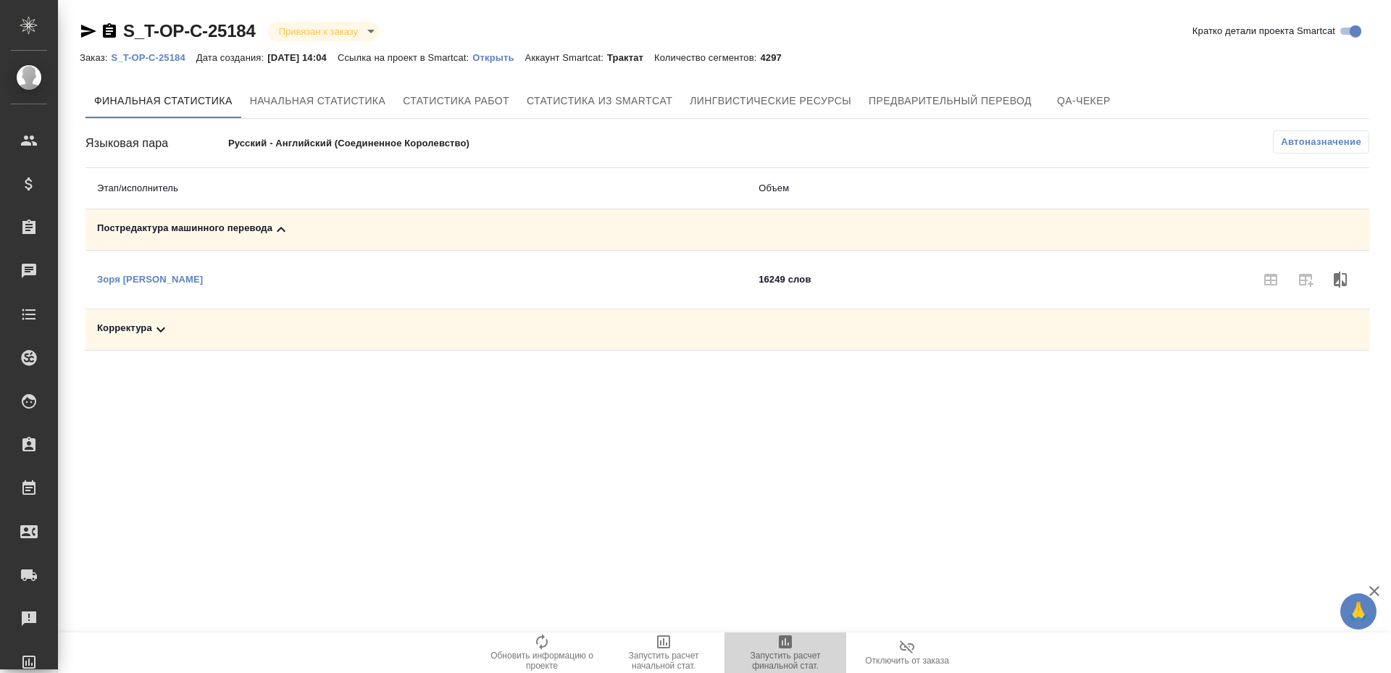
click at [774, 651] on span "Запустить расчет финальной стат." at bounding box center [785, 661] width 104 height 20
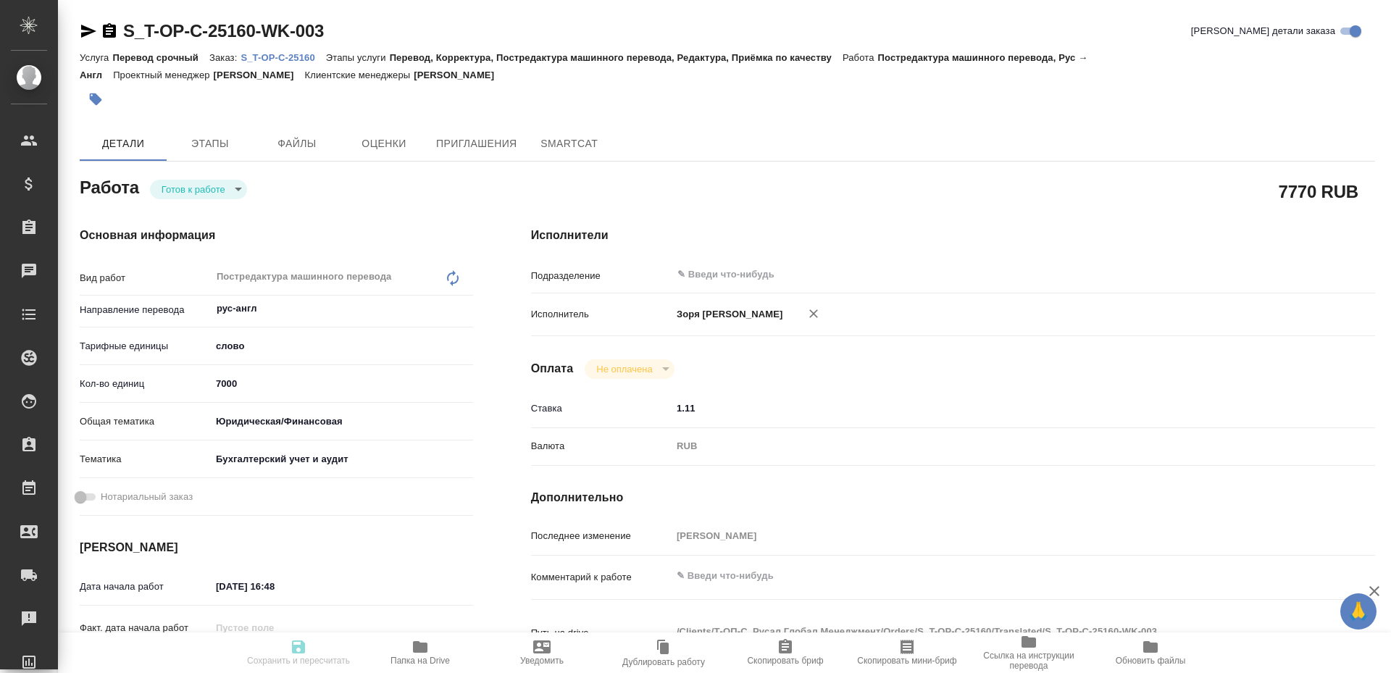
type textarea "x"
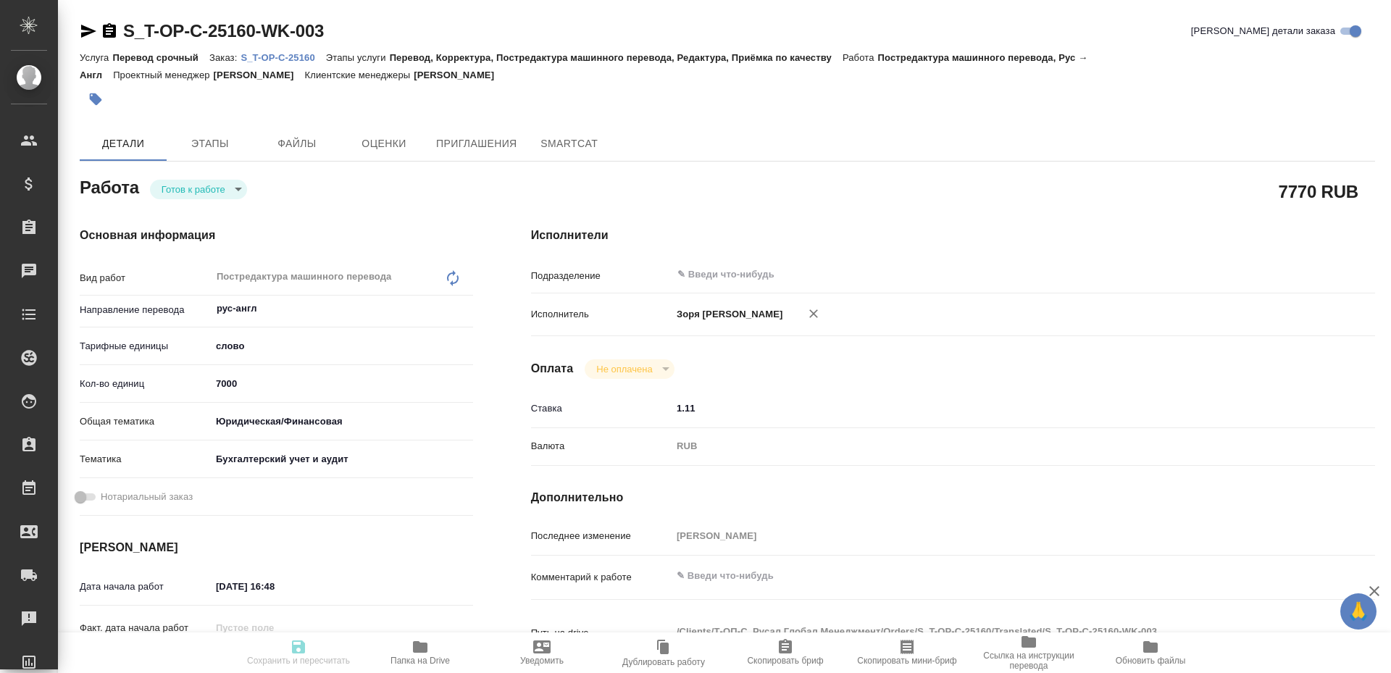
type textarea "x"
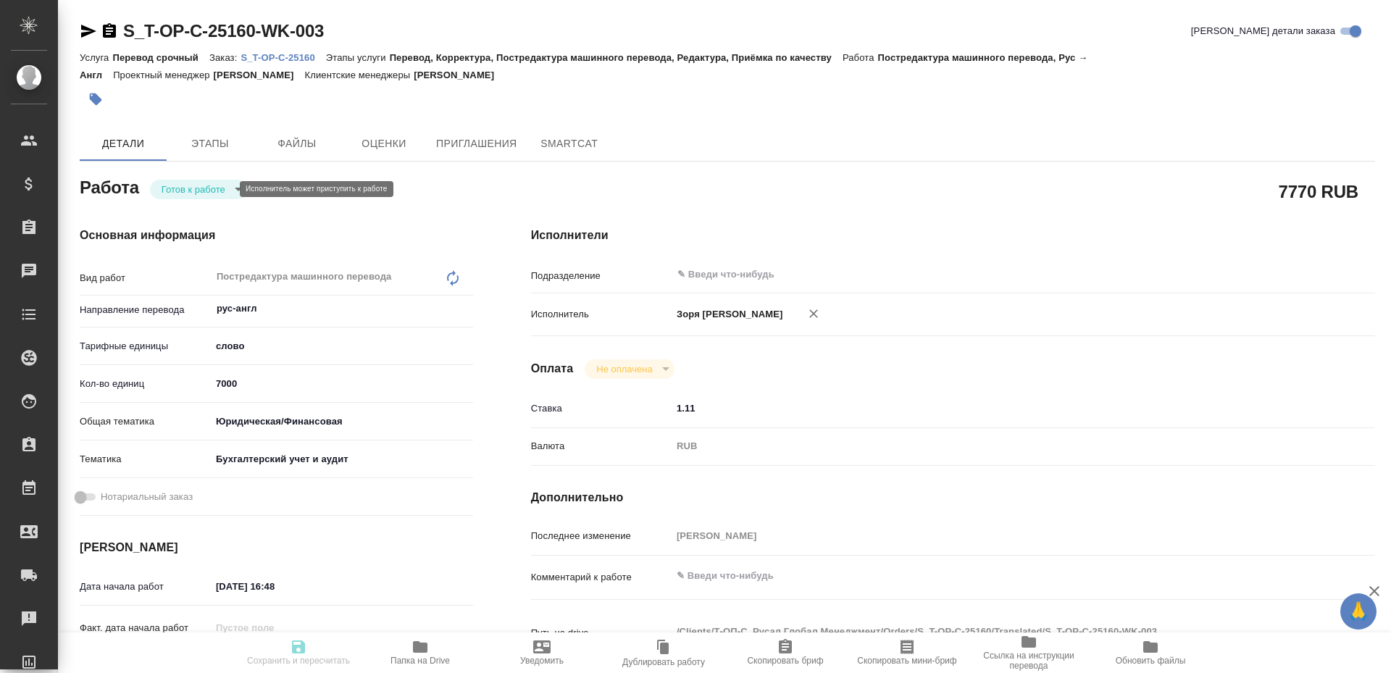
click at [201, 191] on body "🙏 .cls-1 fill:#fff; AWATERA [PERSON_NAME] Спецификации Заказы Чаты Todo Проекты…" at bounding box center [695, 336] width 1391 height 673
type textarea "x"
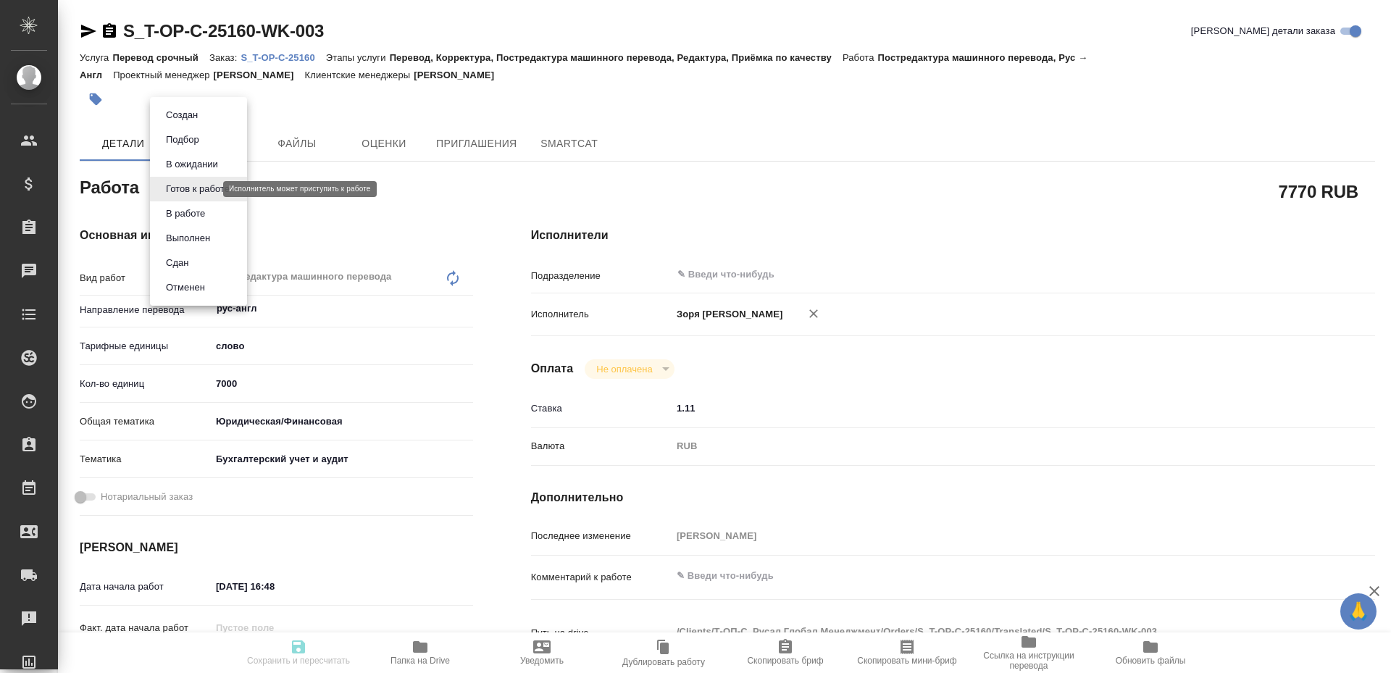
type textarea "x"
click at [197, 213] on button "В работе" at bounding box center [186, 214] width 48 height 16
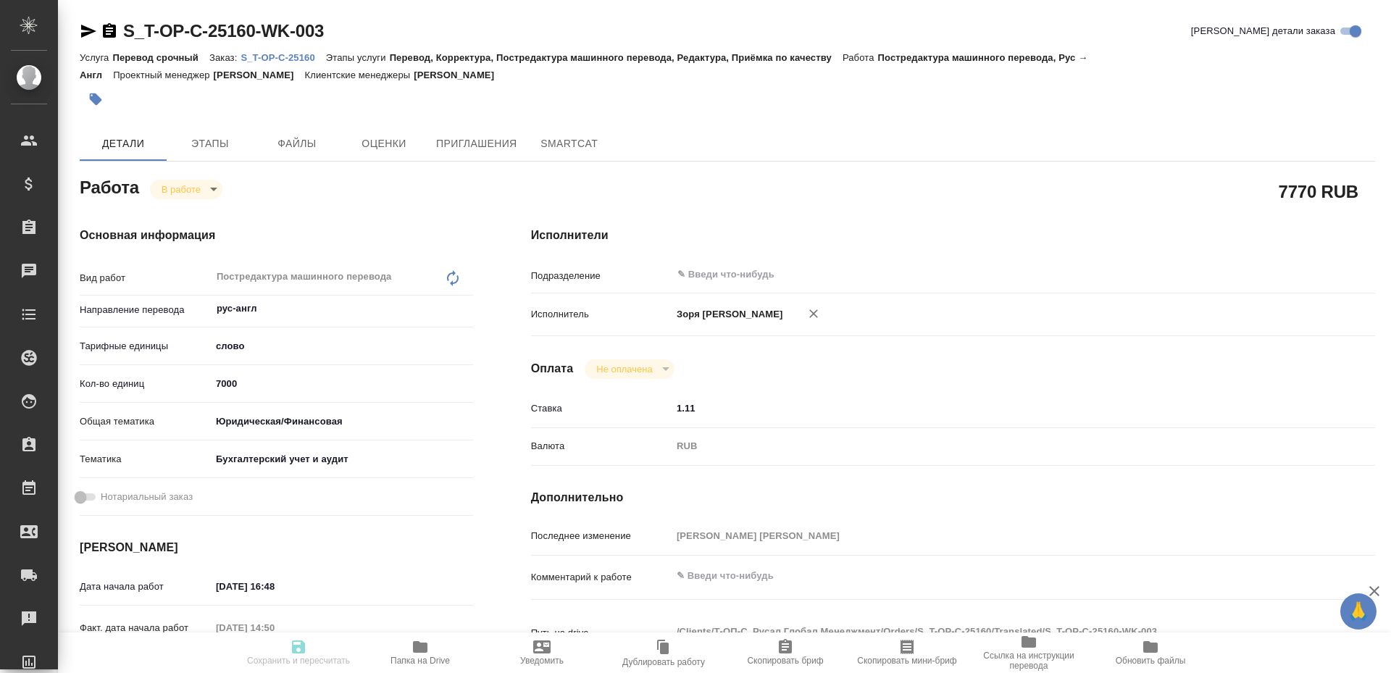
type textarea "x"
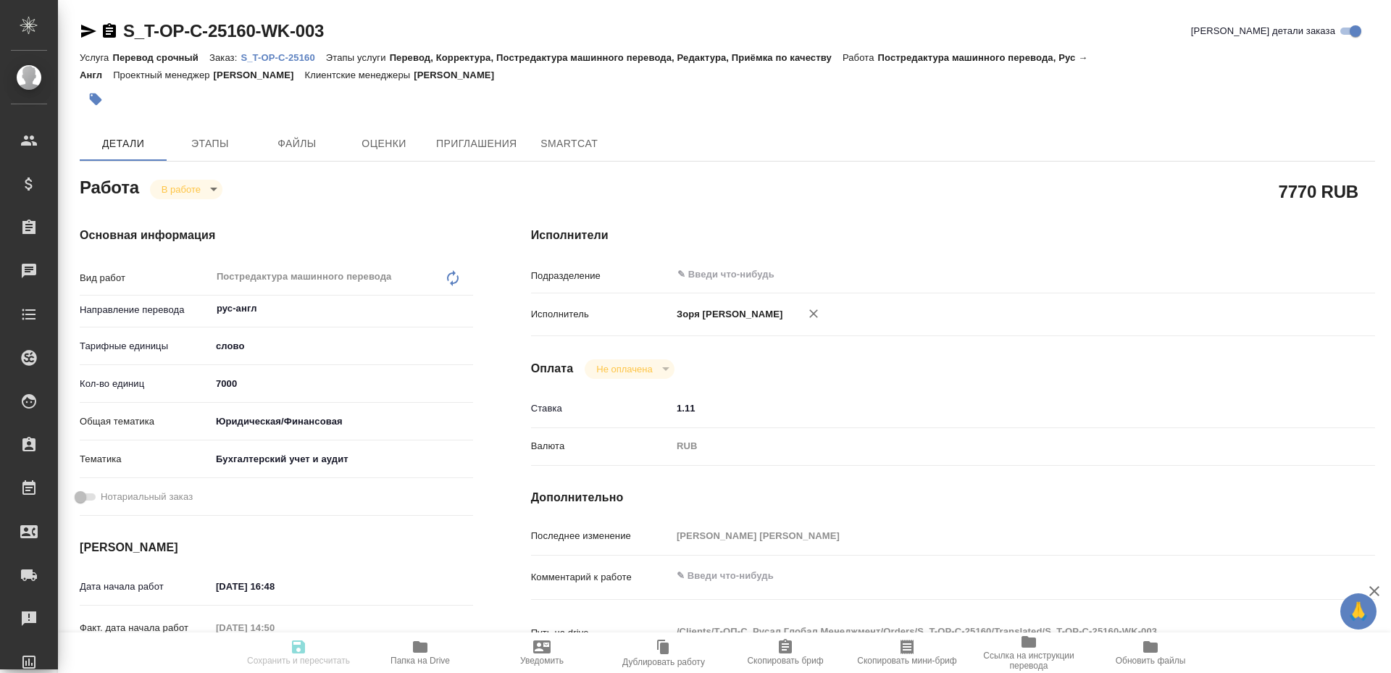
type textarea "x"
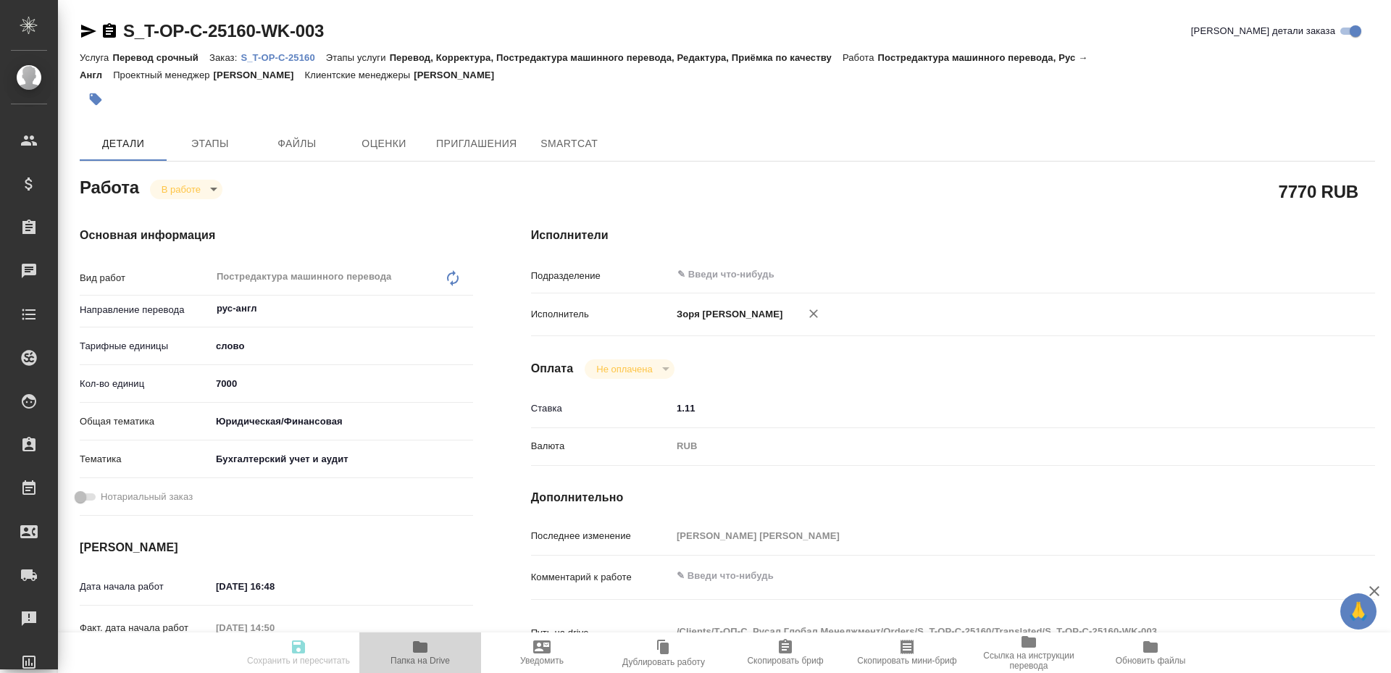
click at [419, 650] on icon "button" at bounding box center [420, 647] width 14 height 12
type textarea "x"
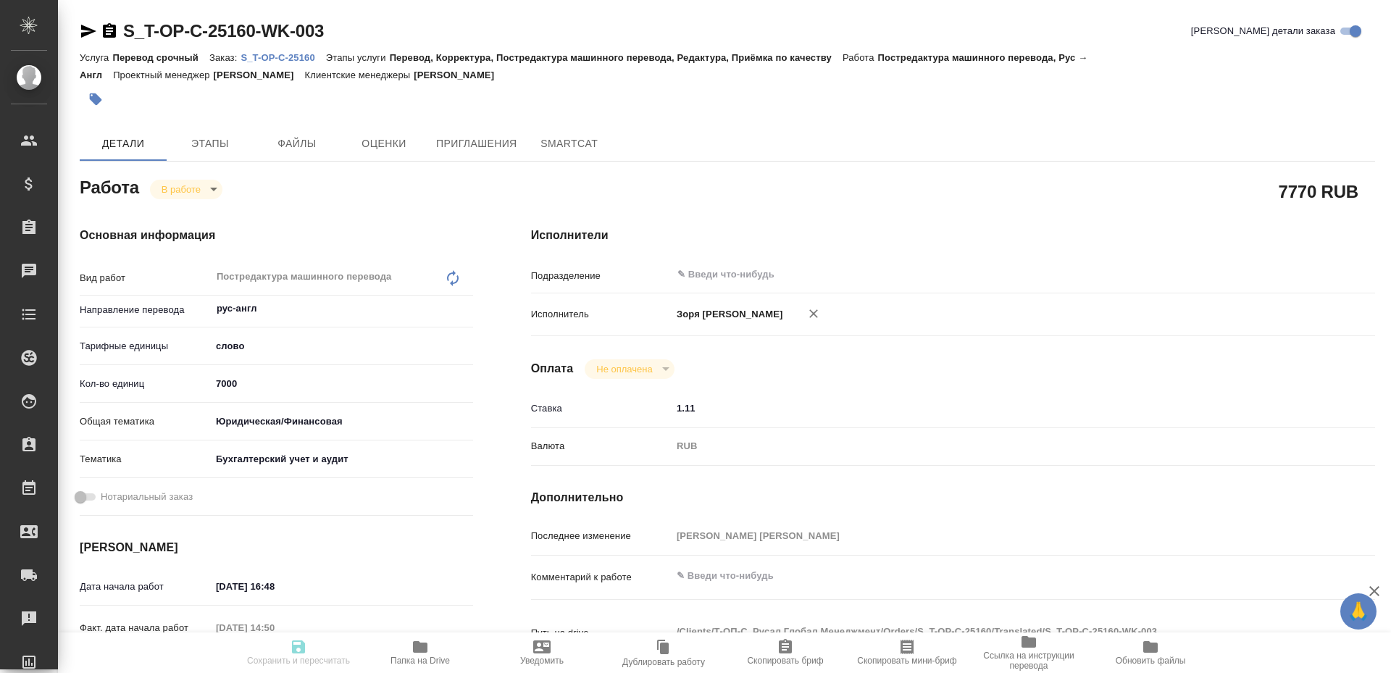
type textarea "x"
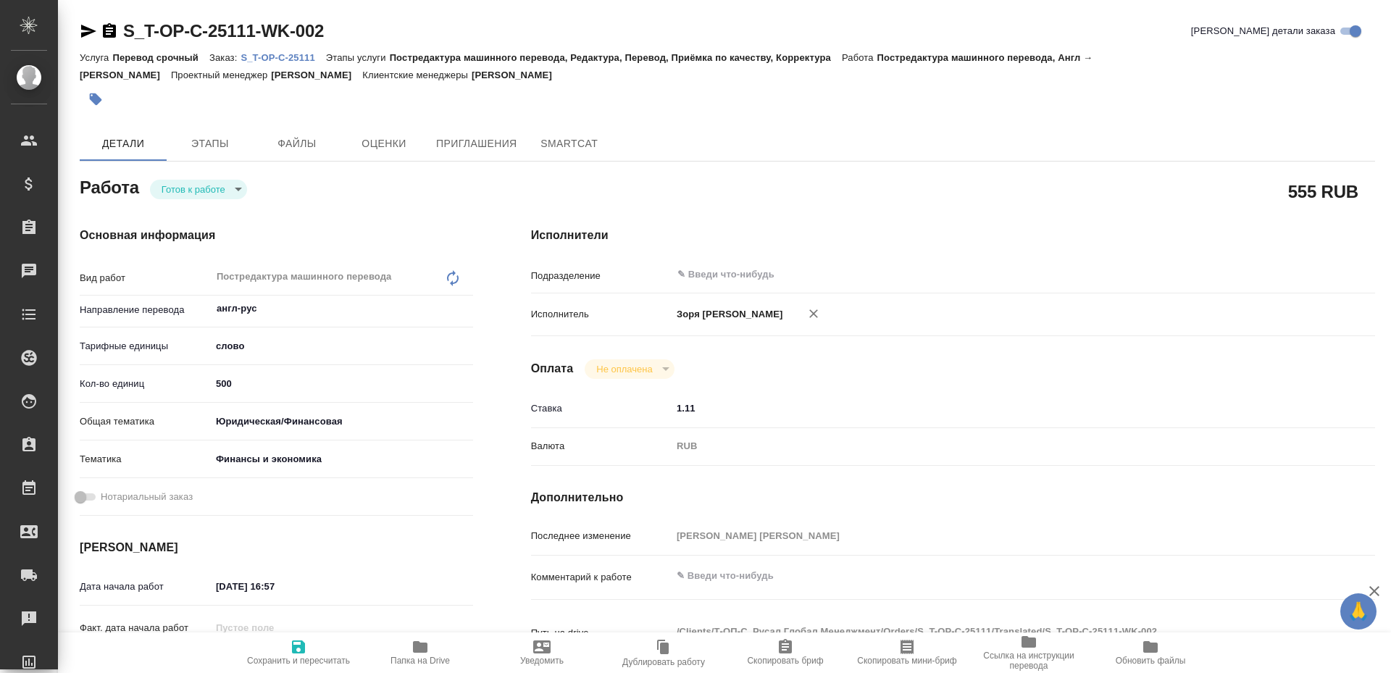
type textarea "x"
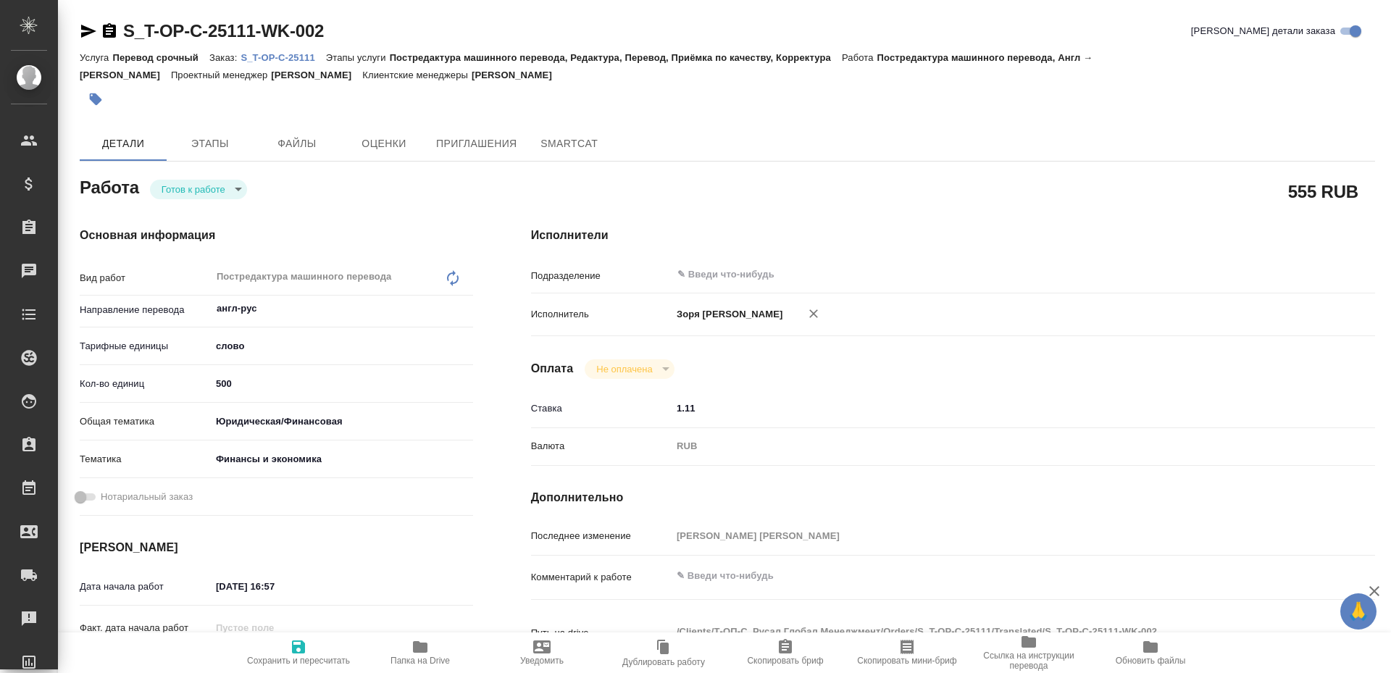
type textarea "x"
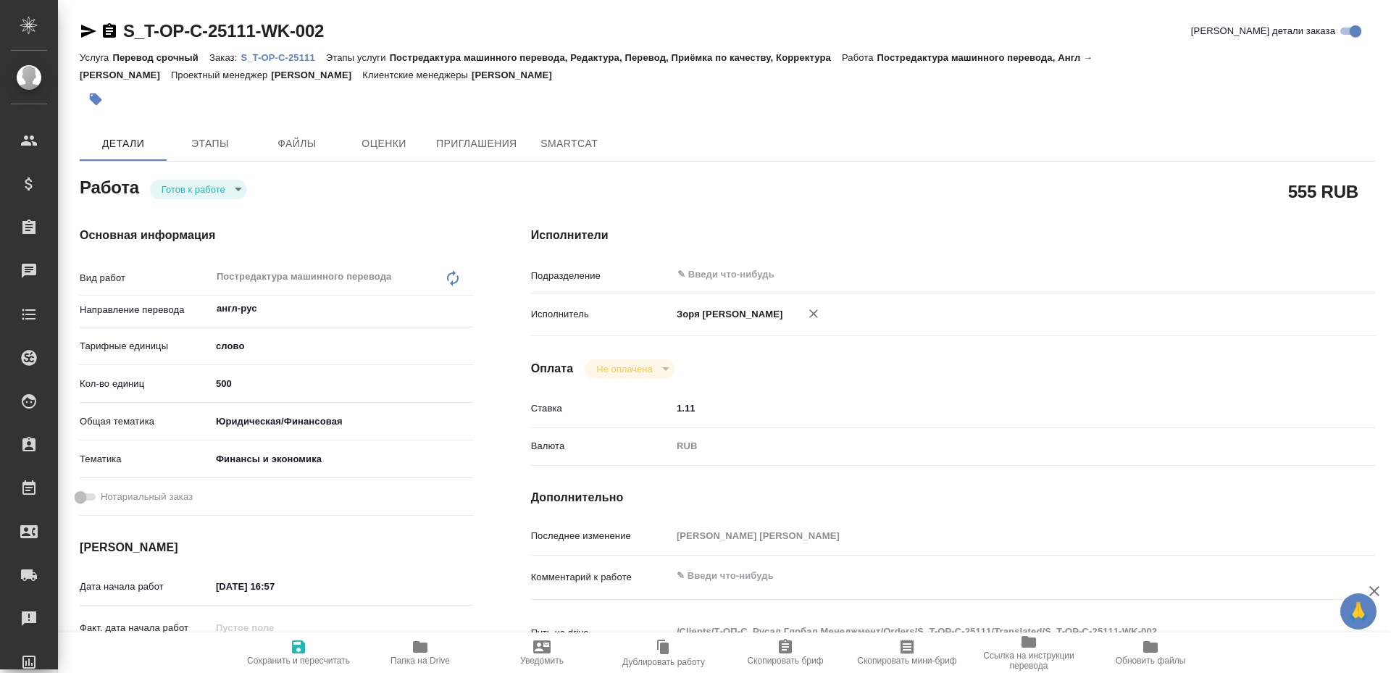
type textarea "x"
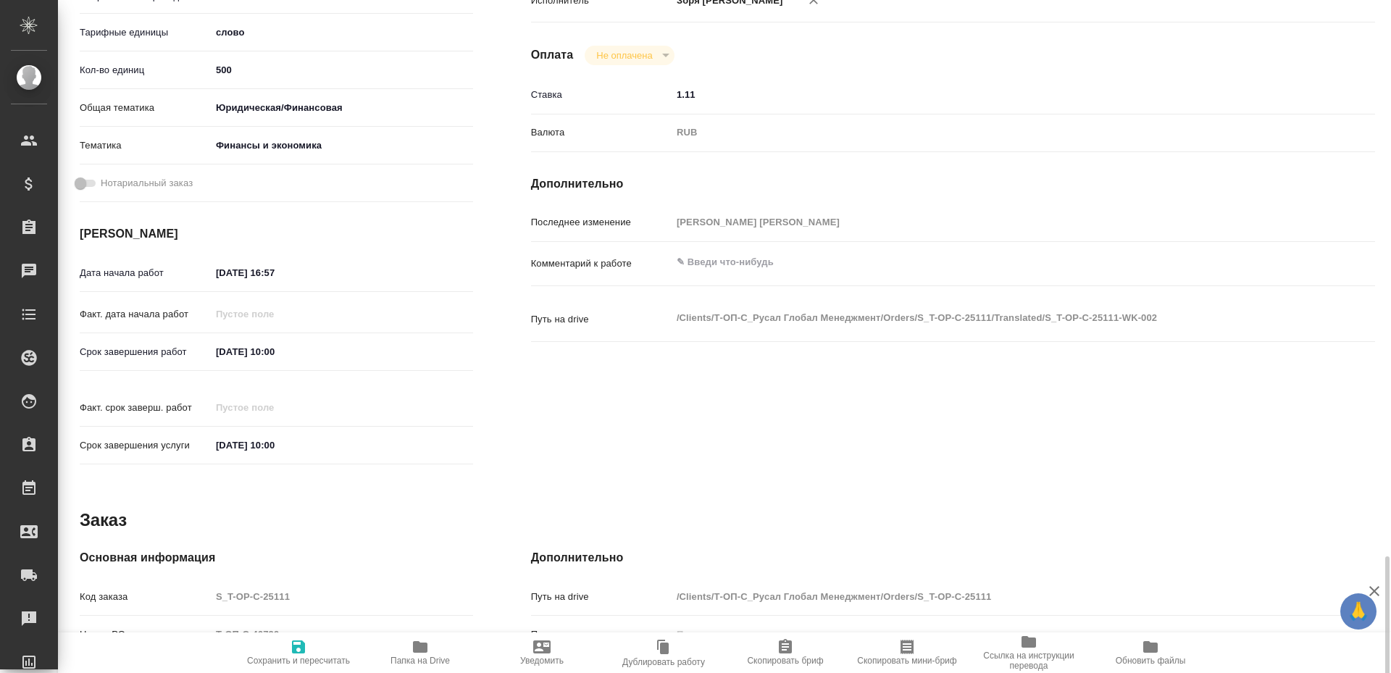
scroll to position [563, 0]
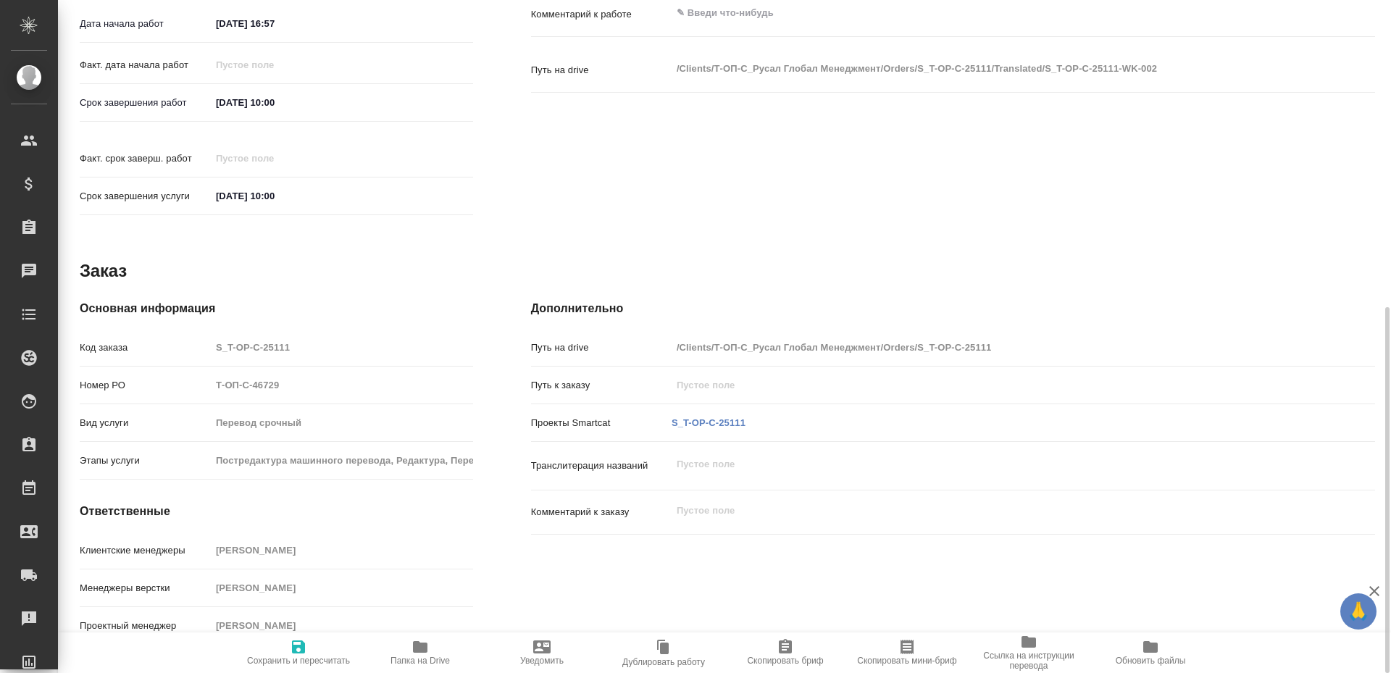
type textarea "x"
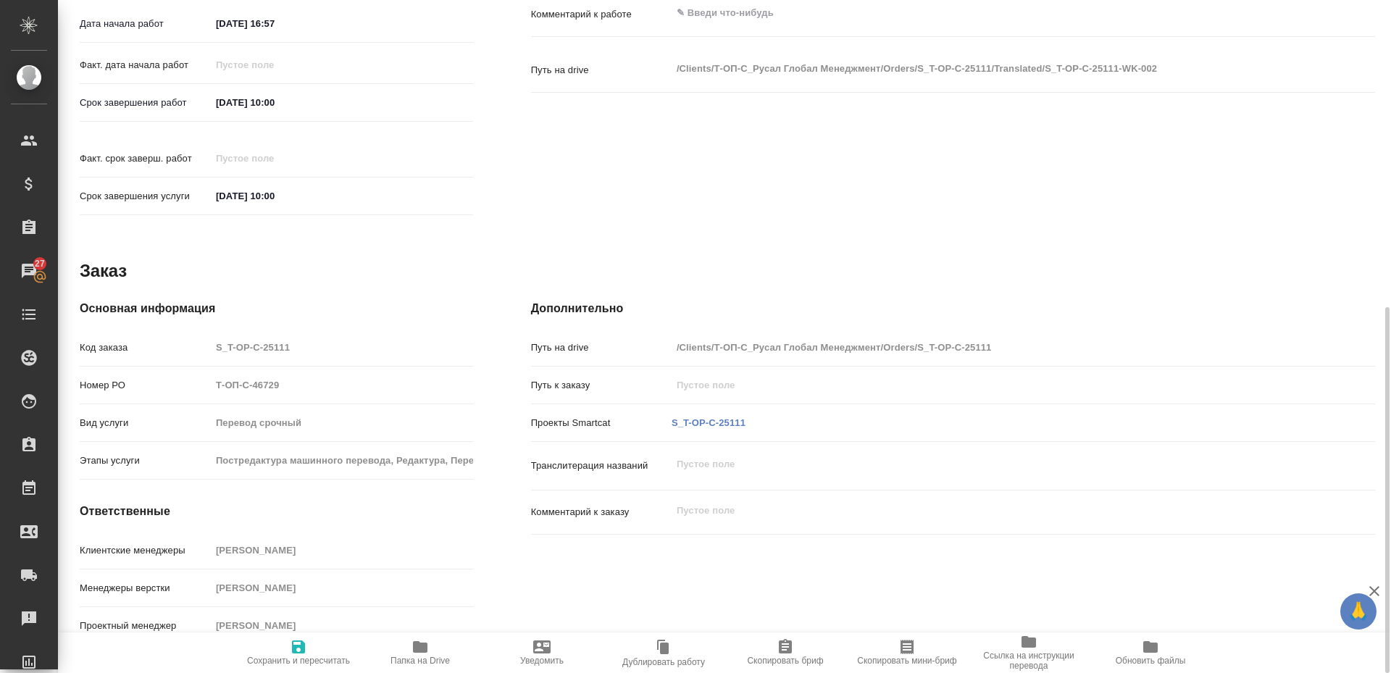
scroll to position [0, 0]
